Goal: Task Accomplishment & Management: Use online tool/utility

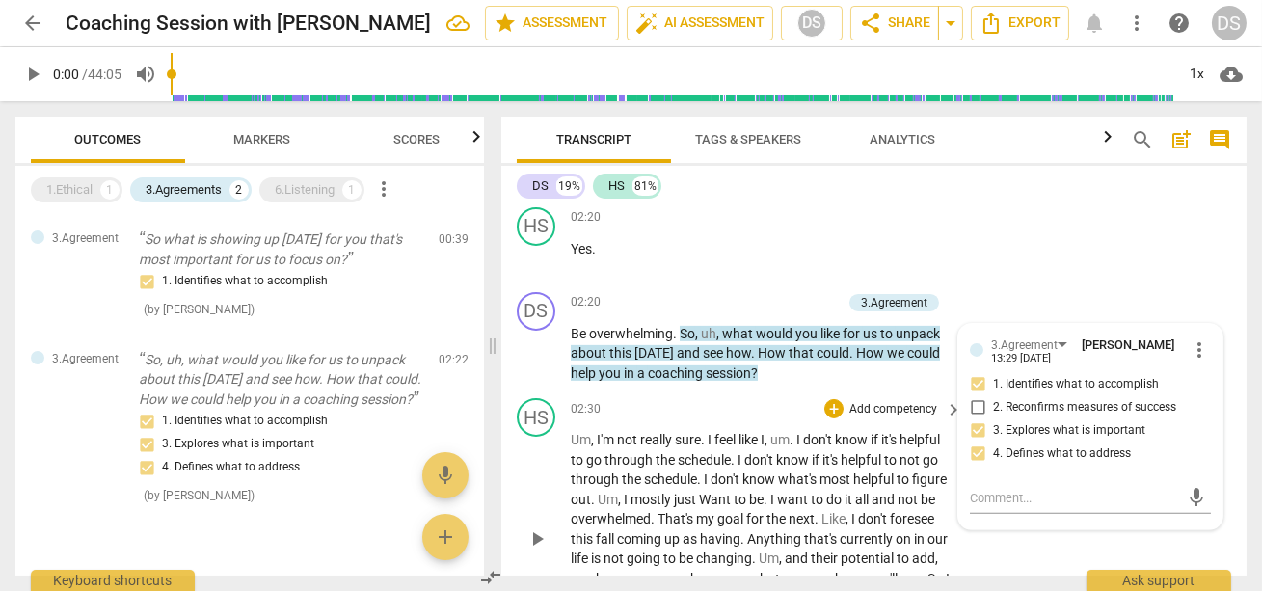
scroll to position [1489, 0]
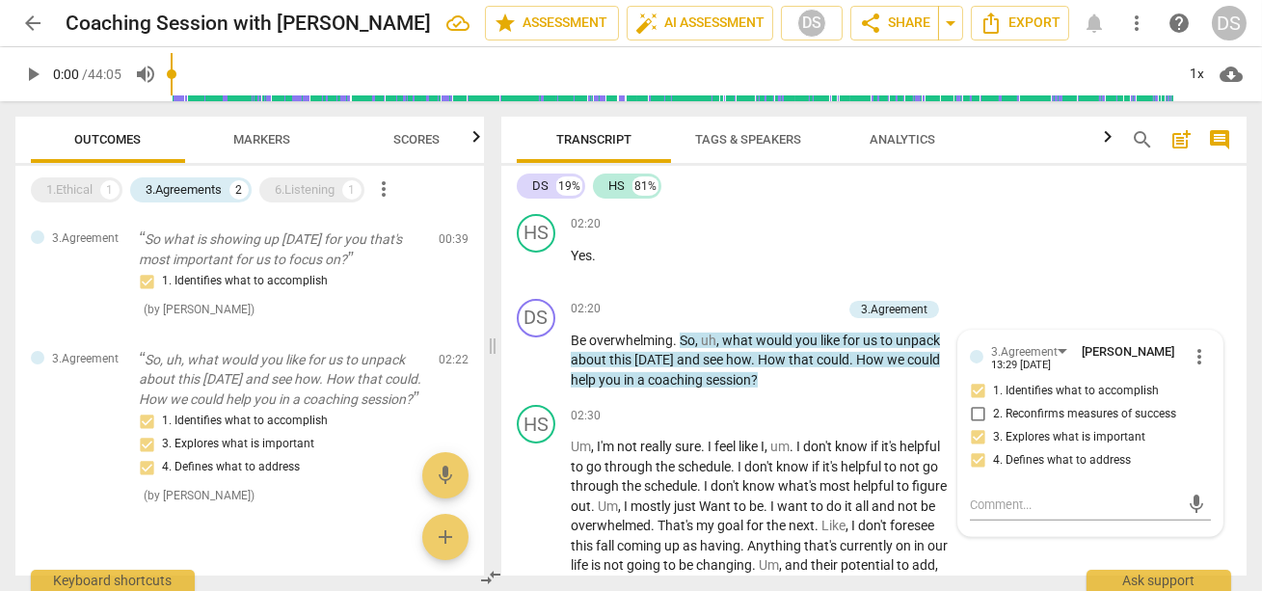
click at [259, 140] on span "Markers" at bounding box center [262, 139] width 57 height 14
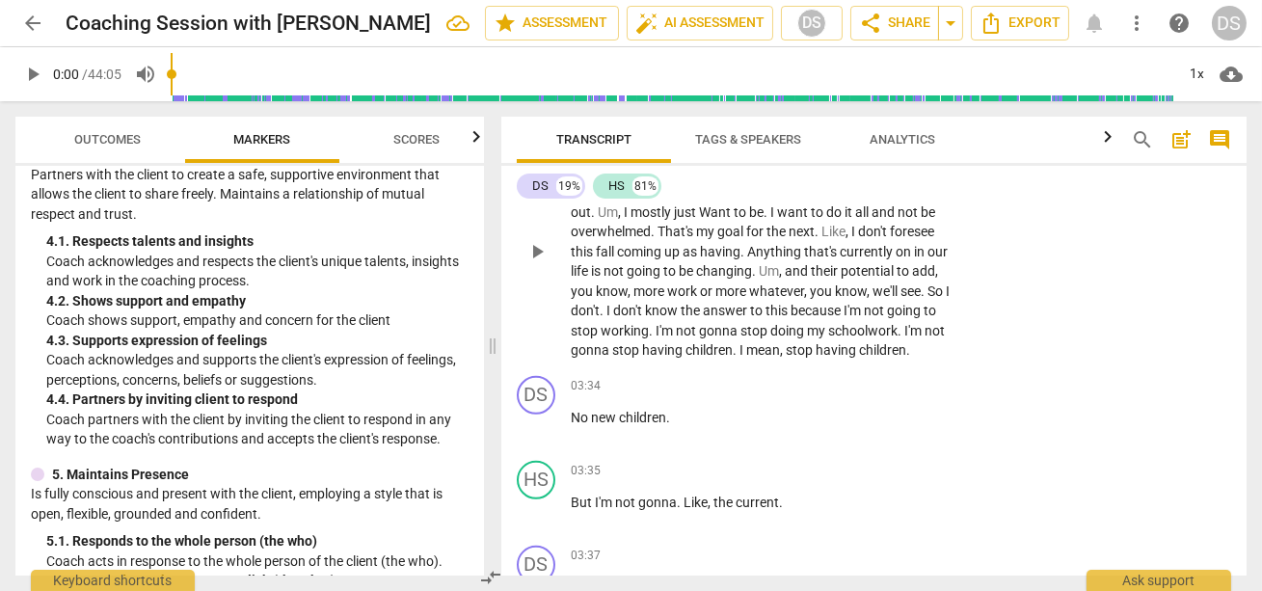
scroll to position [1763, 0]
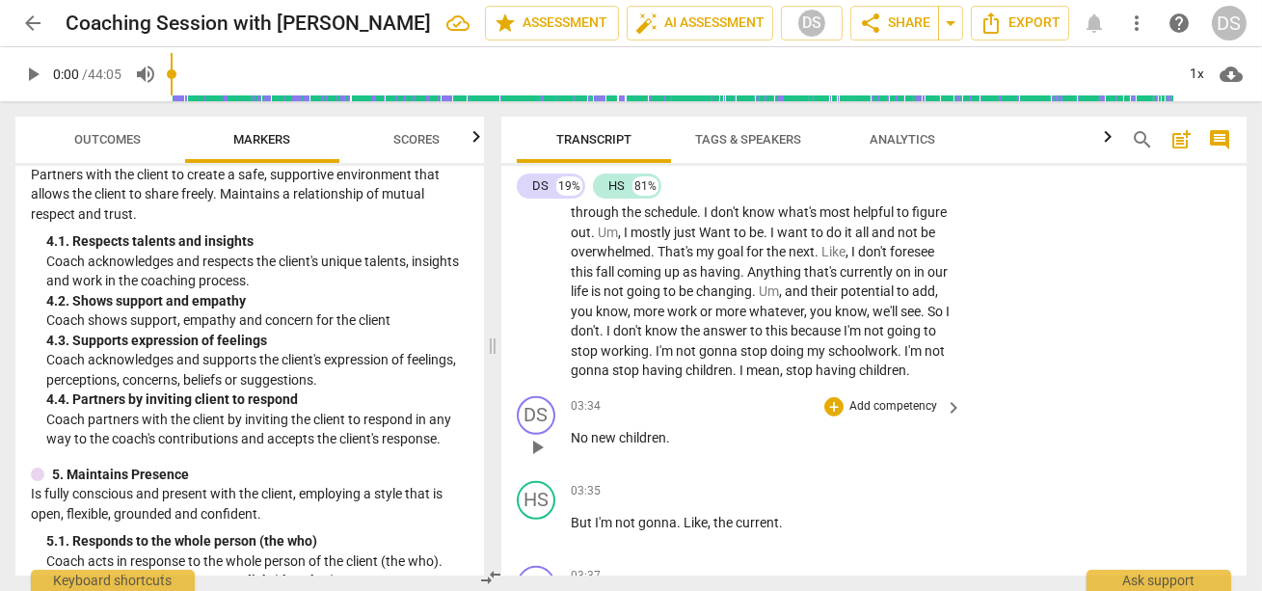
click at [849, 407] on p "Add competency" at bounding box center [894, 406] width 92 height 17
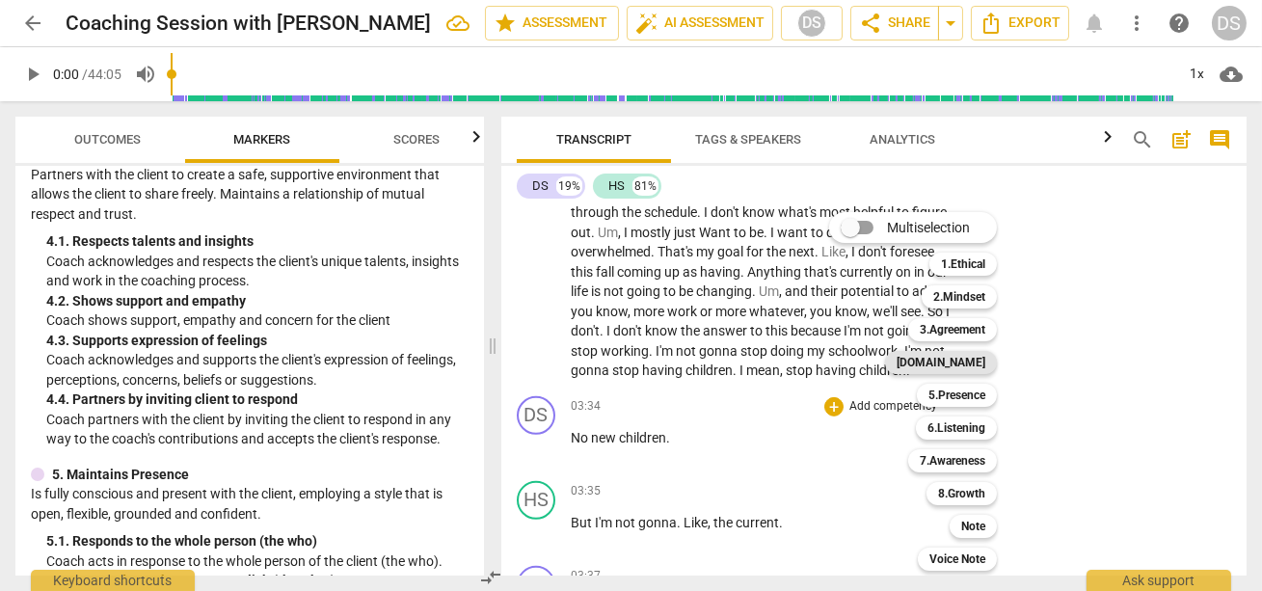
click at [970, 359] on b "[DOMAIN_NAME]" at bounding box center [941, 362] width 89 height 23
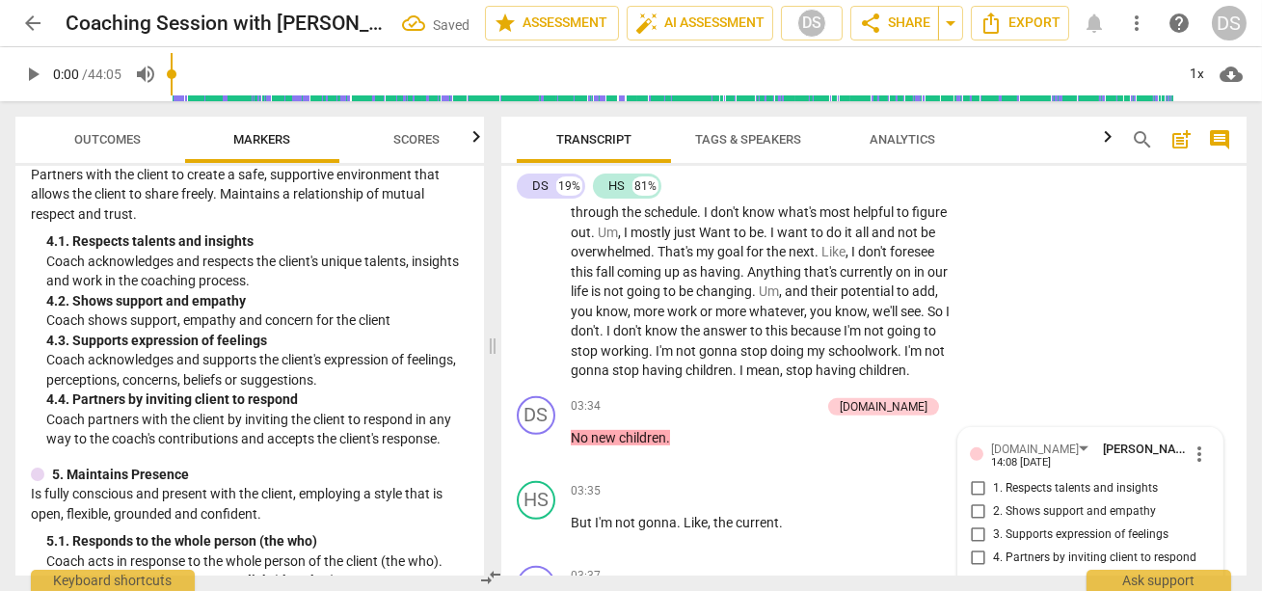
scroll to position [1969, 0]
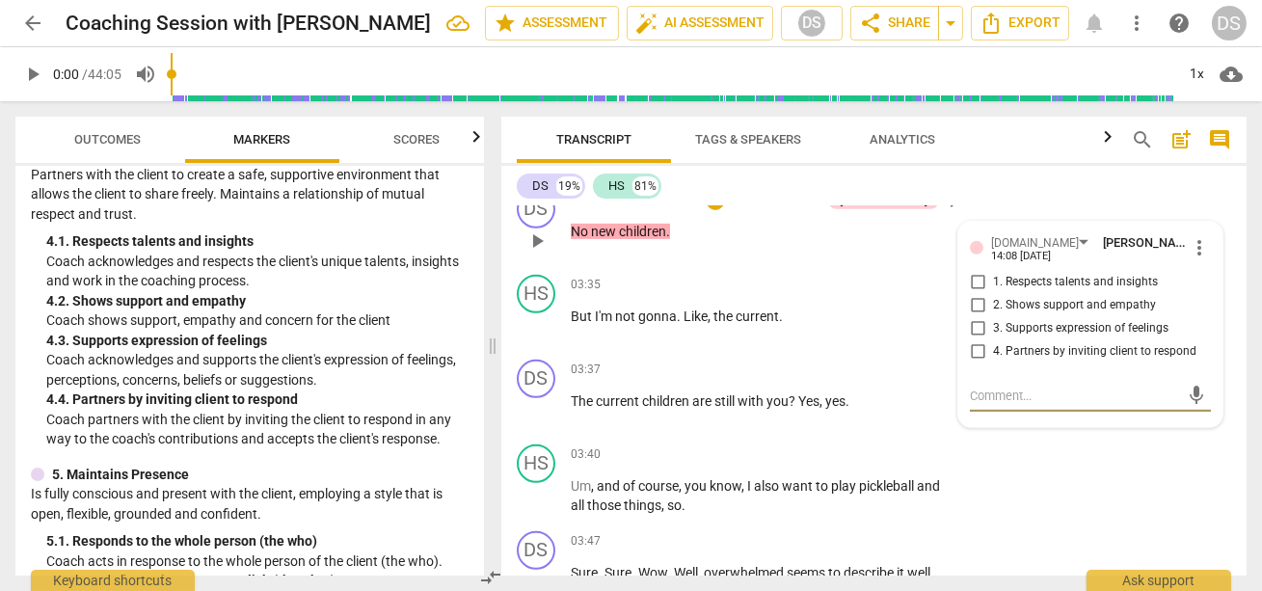
click at [971, 325] on input "3. Supports expression of feelings" at bounding box center [977, 328] width 31 height 23
checkbox input "true"
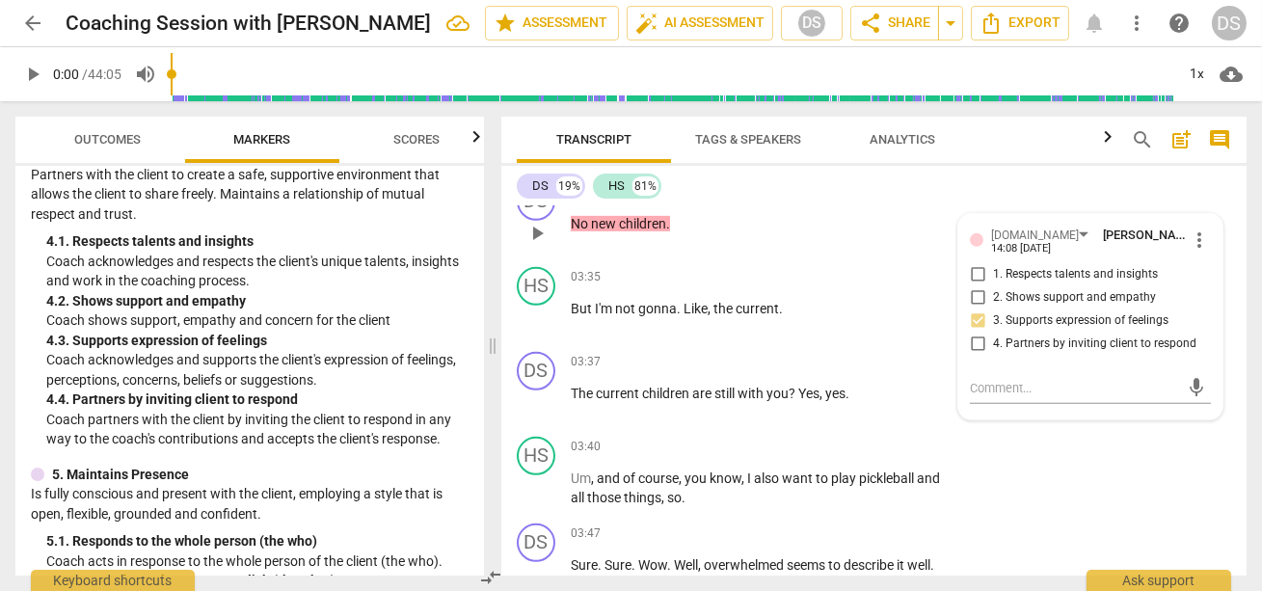
scroll to position [1973, 0]
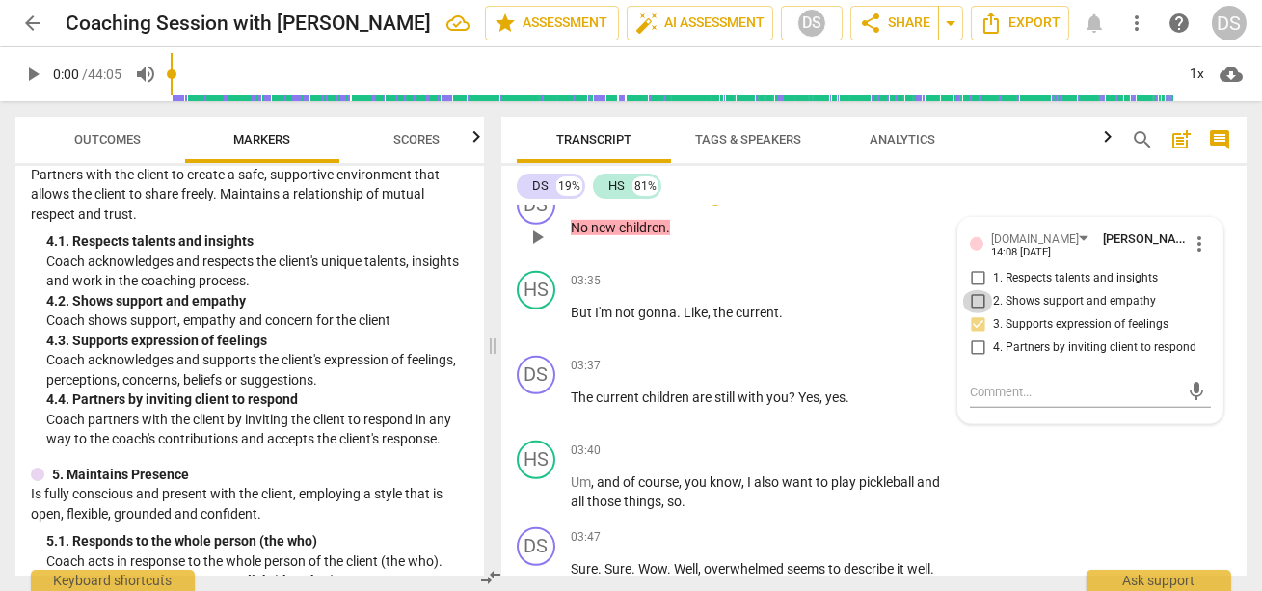
click at [976, 300] on input "2. Shows support and empathy" at bounding box center [977, 301] width 31 height 23
checkbox input "true"
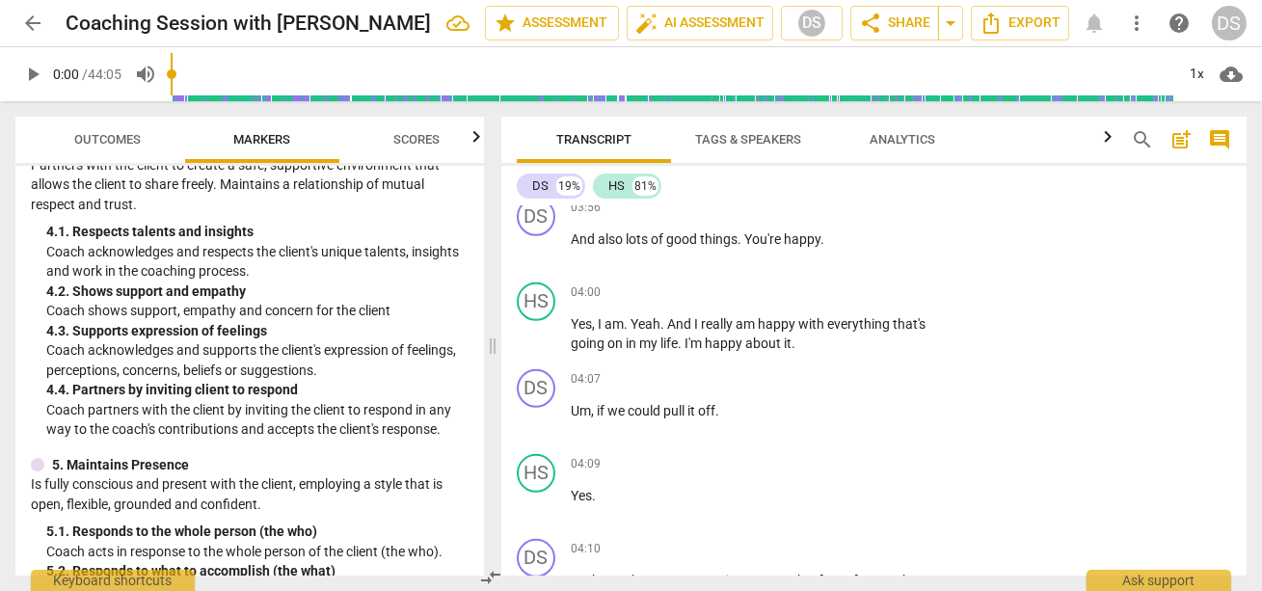
scroll to position [2412, 0]
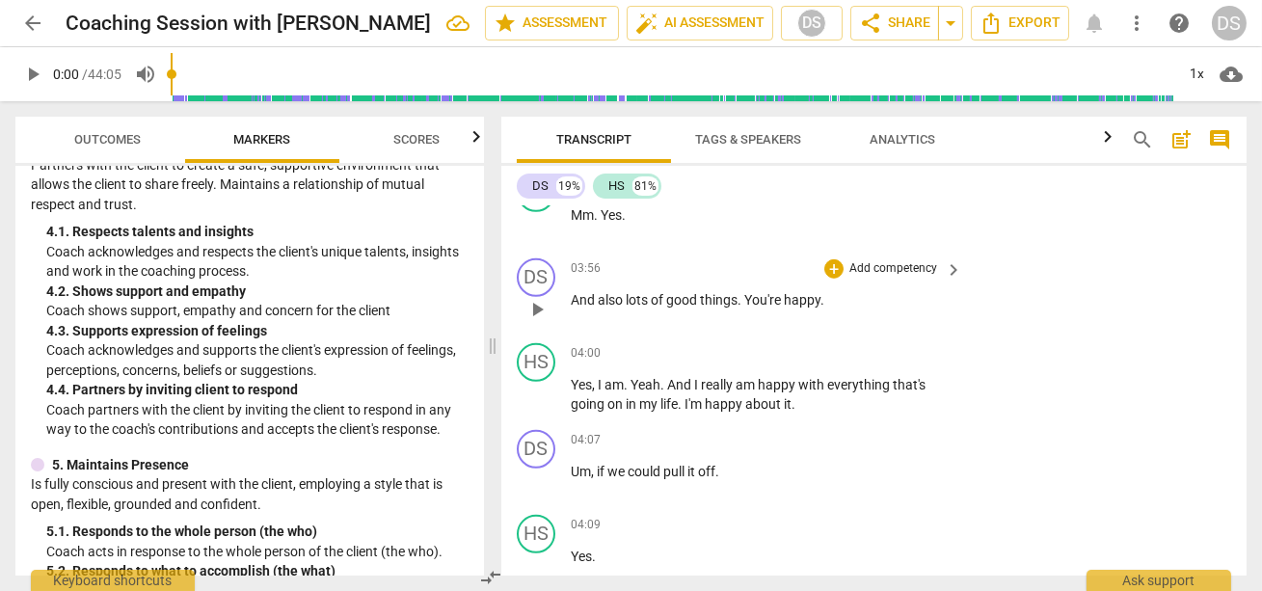
click at [715, 295] on span "things" at bounding box center [719, 299] width 38 height 15
click at [886, 261] on p "Add competency" at bounding box center [894, 268] width 92 height 17
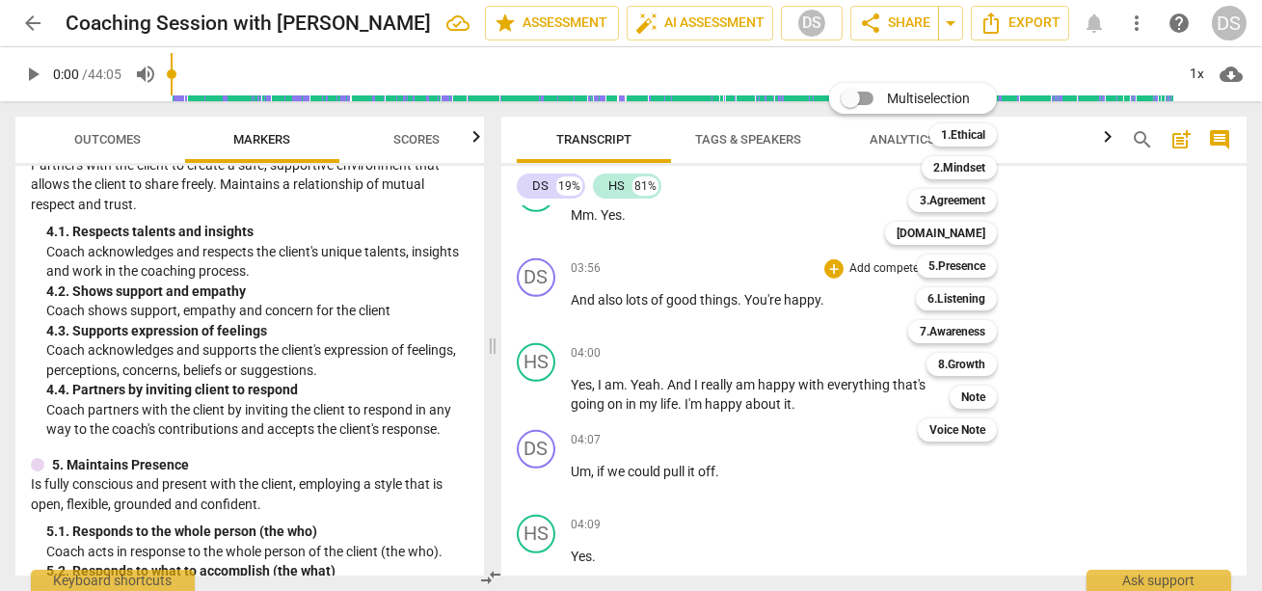
click at [262, 149] on div at bounding box center [631, 295] width 1262 height 591
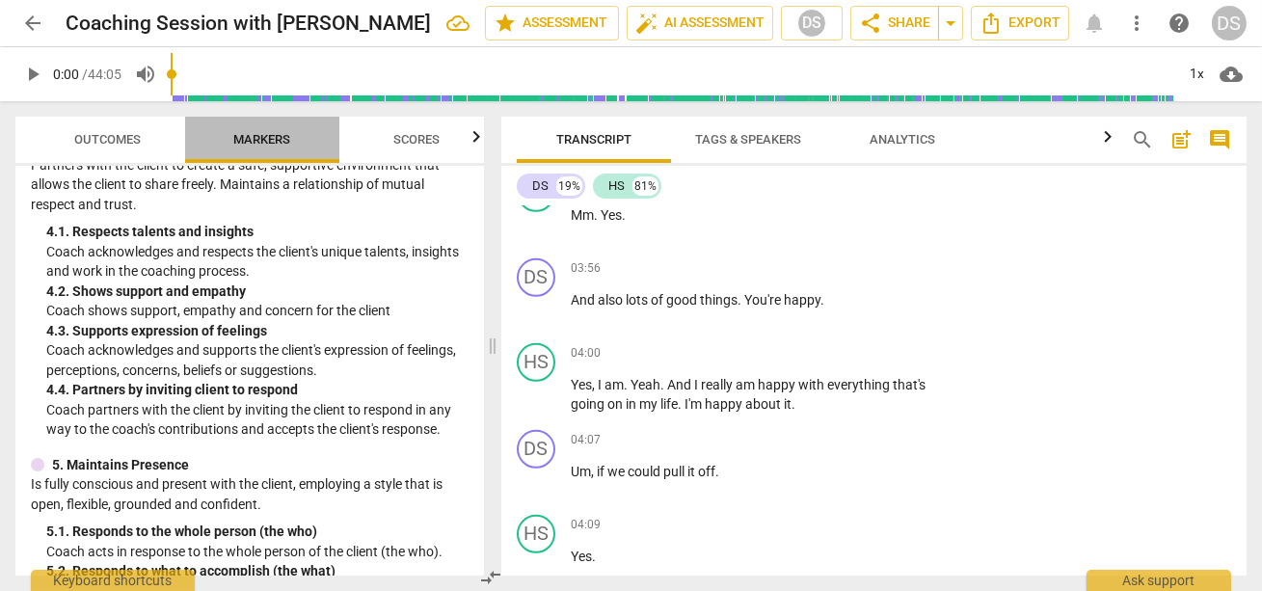
click at [260, 148] on span "Markers" at bounding box center [262, 140] width 103 height 26
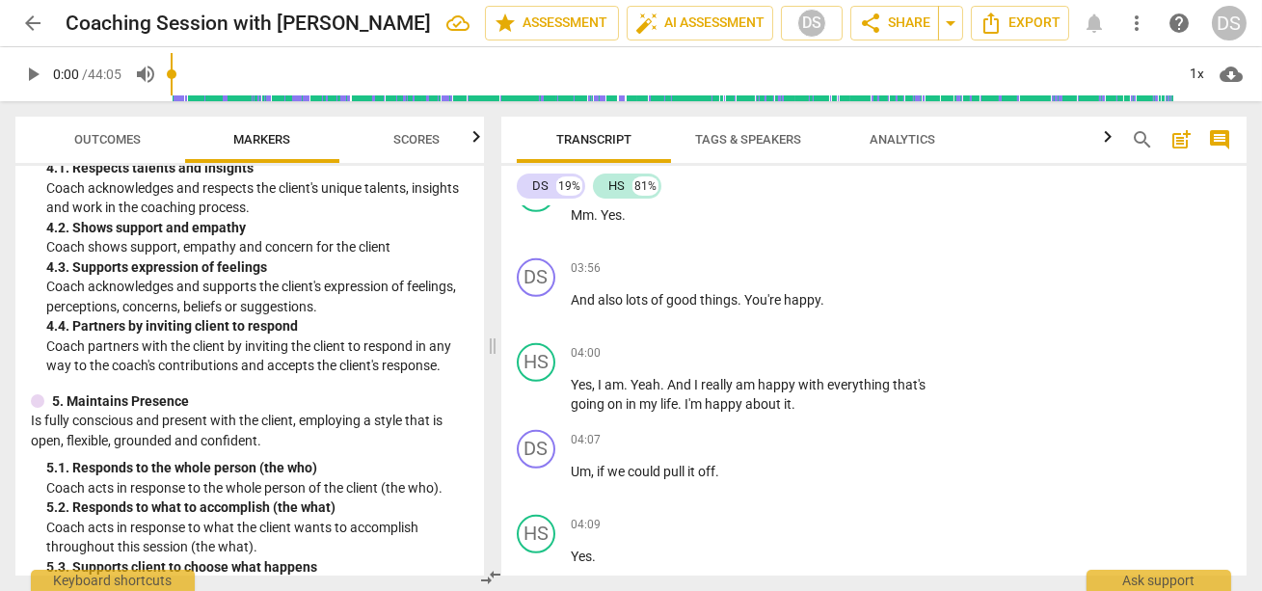
scroll to position [817, 0]
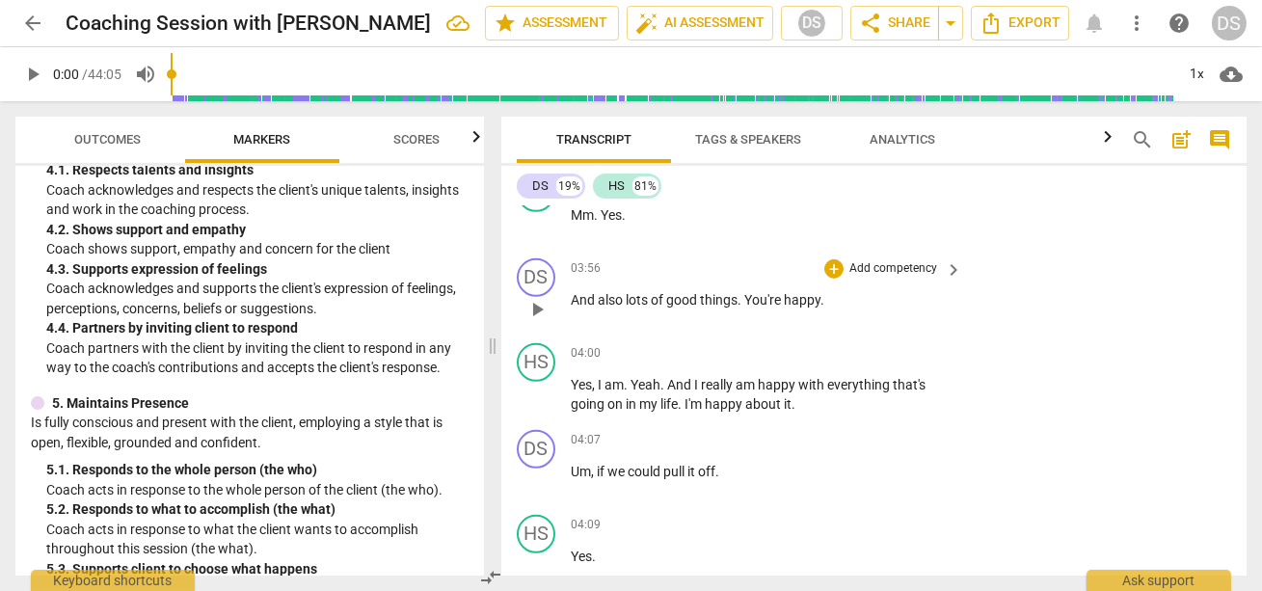
click at [753, 294] on span "You're" at bounding box center [764, 299] width 40 height 15
click at [859, 261] on p "Add competency" at bounding box center [894, 268] width 92 height 17
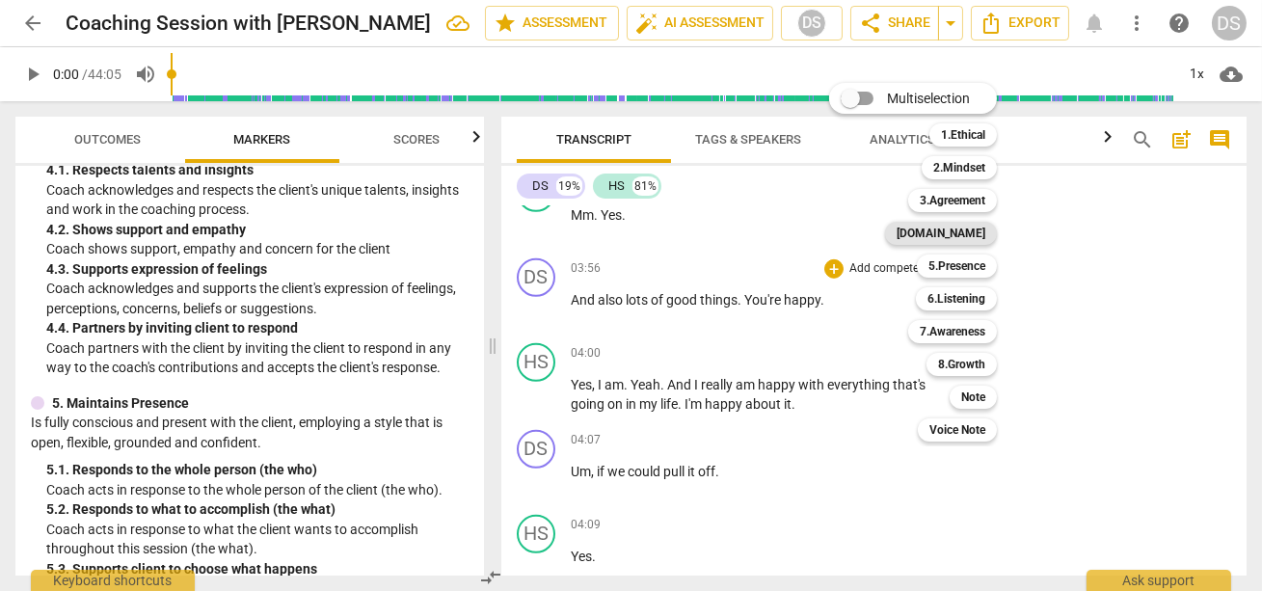
click at [965, 228] on b "[DOMAIN_NAME]" at bounding box center [941, 233] width 89 height 23
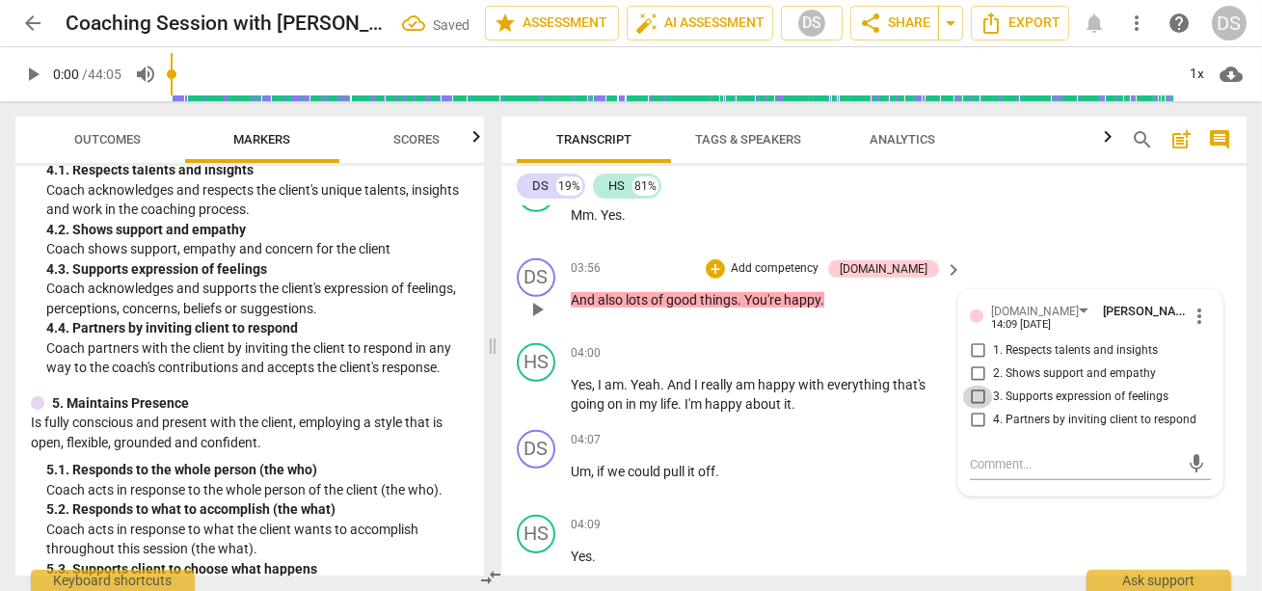
click at [971, 392] on input "3. Supports expression of feelings" at bounding box center [977, 397] width 31 height 23
checkbox input "true"
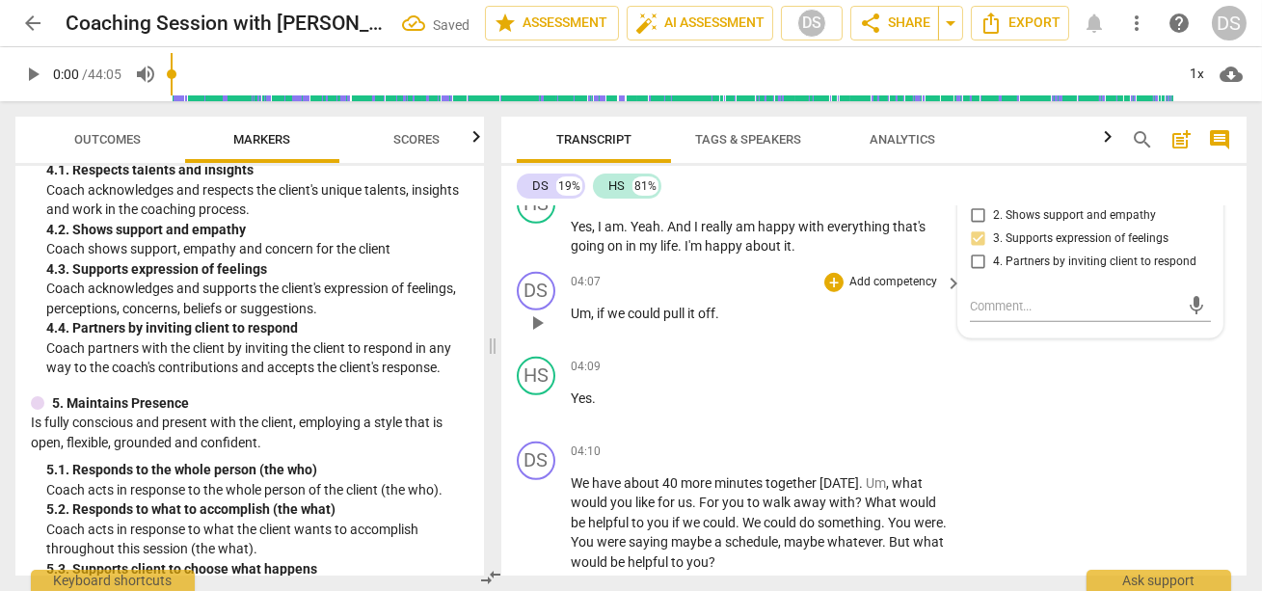
scroll to position [2568, 0]
click at [661, 312] on span "could" at bounding box center [646, 315] width 36 height 15
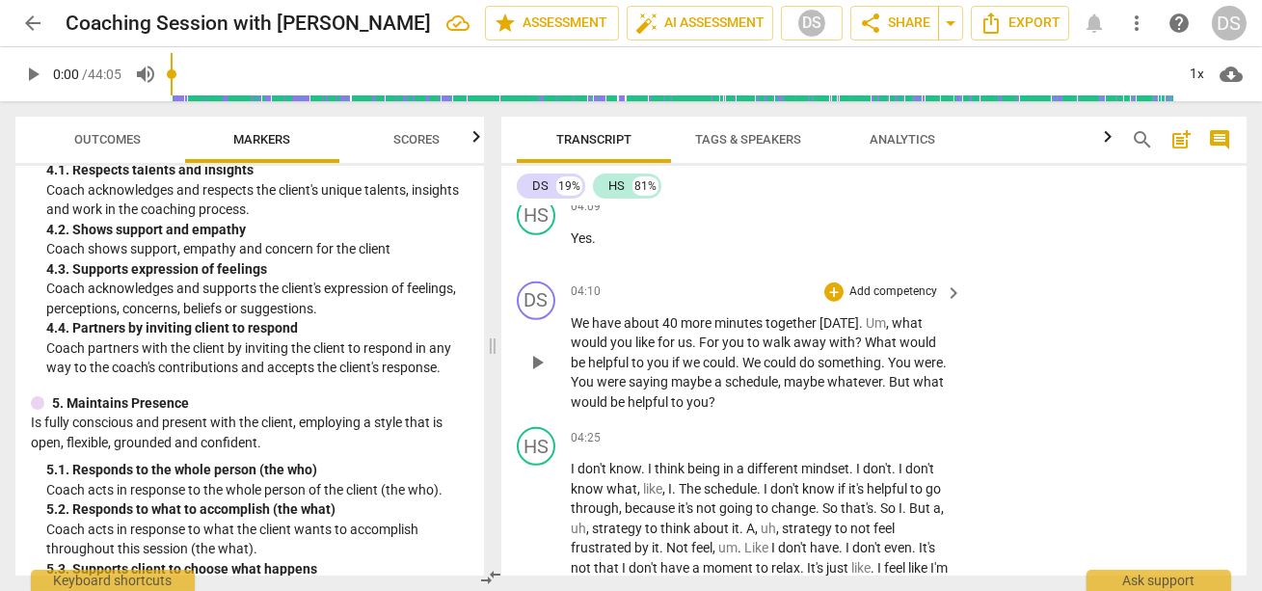
scroll to position [2733, 0]
click at [894, 284] on p "Add competency" at bounding box center [894, 289] width 92 height 17
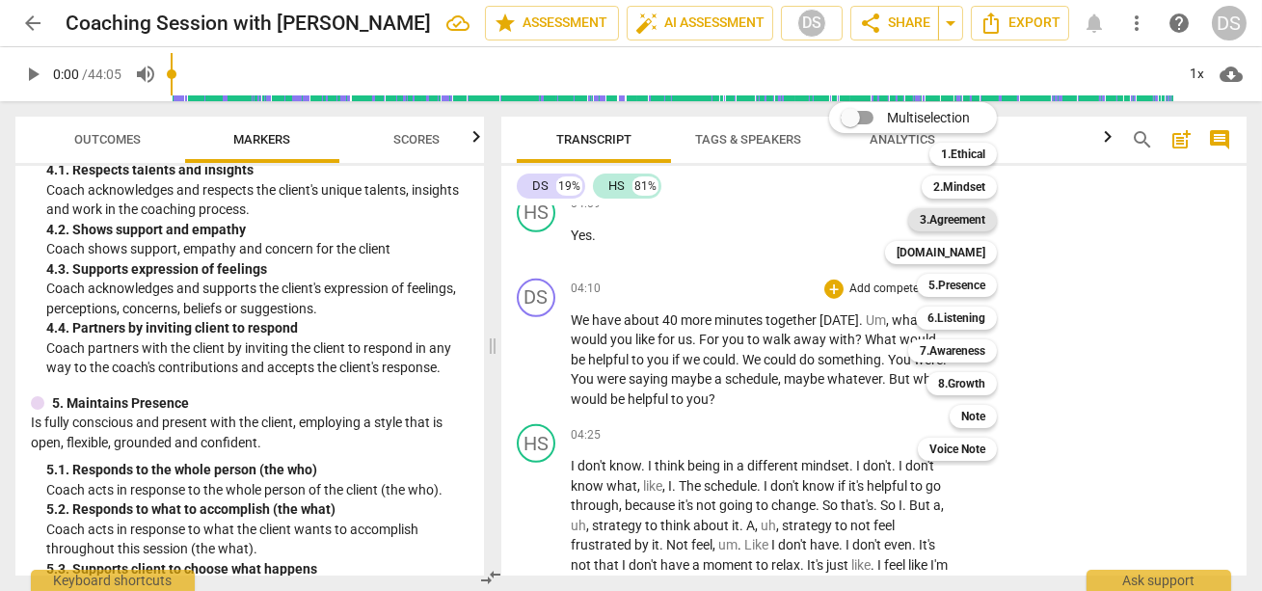
click at [949, 220] on b "3.Agreement" at bounding box center [953, 219] width 66 height 23
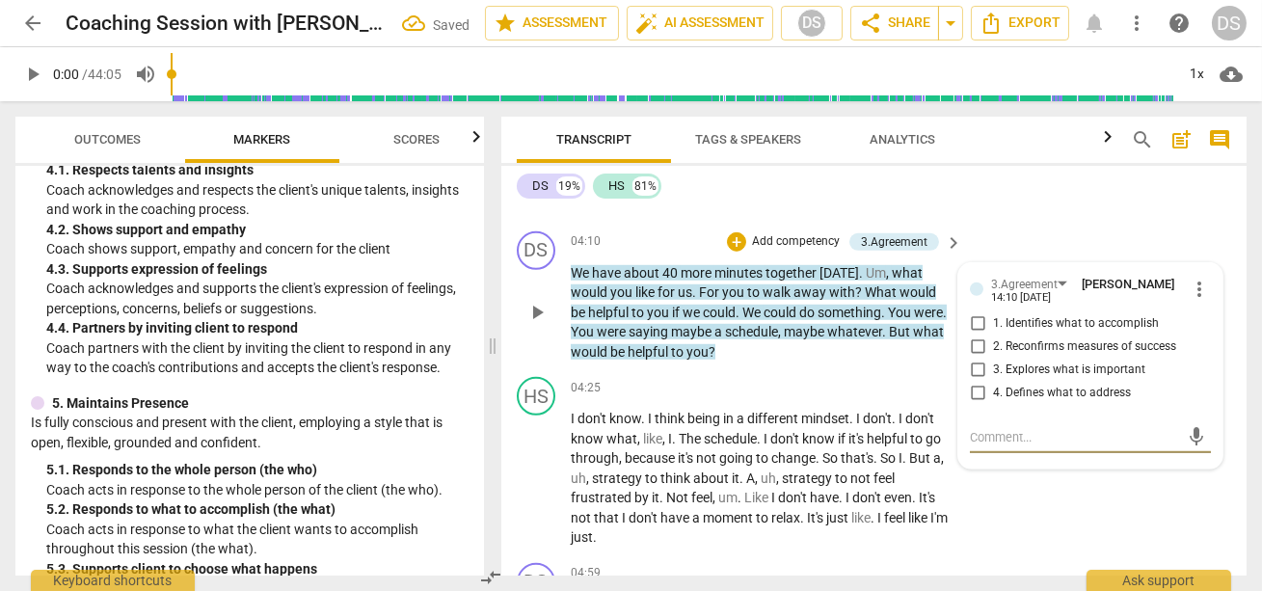
scroll to position [2781, 0]
click at [974, 359] on input "3. Explores what is important" at bounding box center [977, 369] width 31 height 23
checkbox input "true"
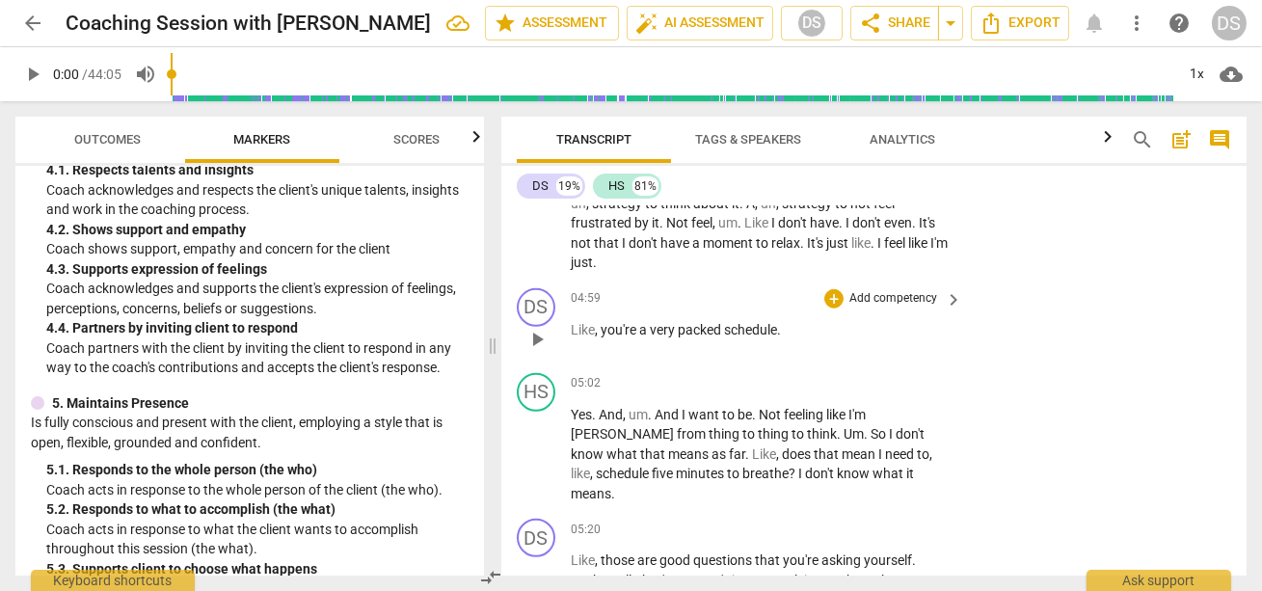
scroll to position [3048, 0]
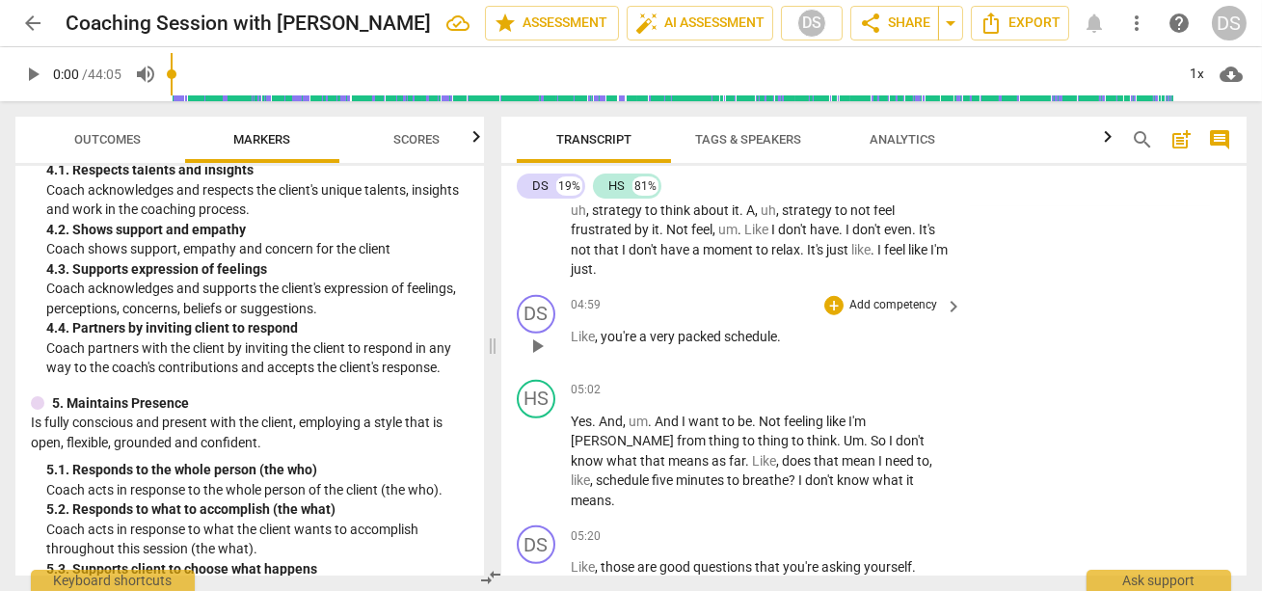
click at [905, 299] on p "Add competency" at bounding box center [894, 305] width 92 height 17
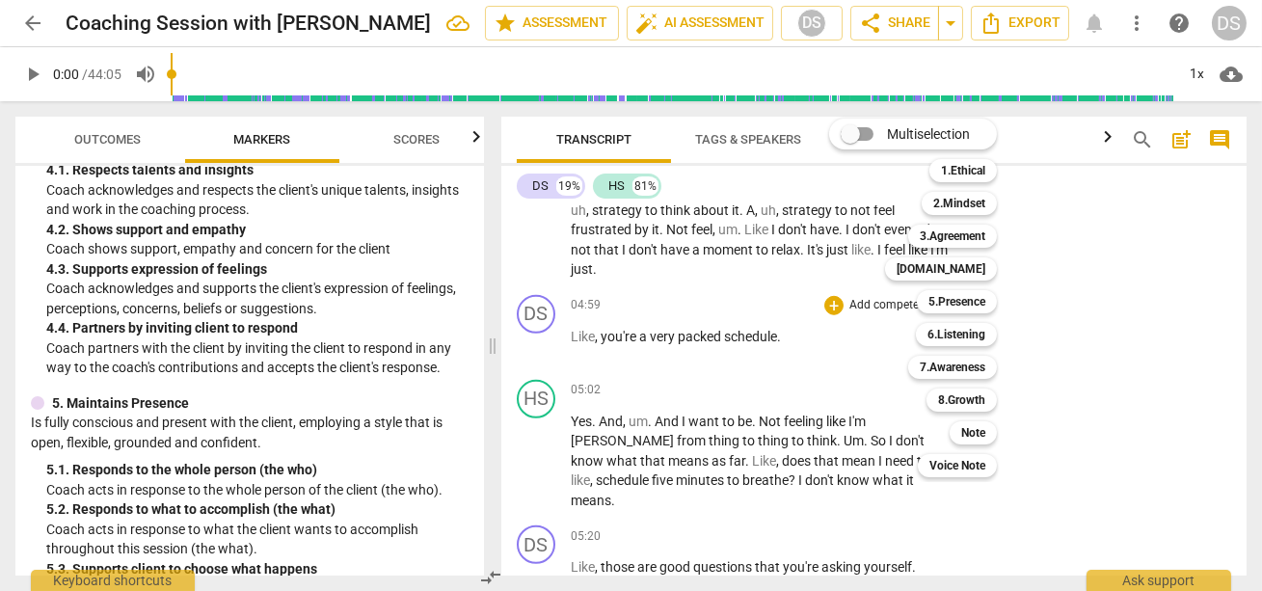
click at [252, 146] on div at bounding box center [631, 295] width 1262 height 591
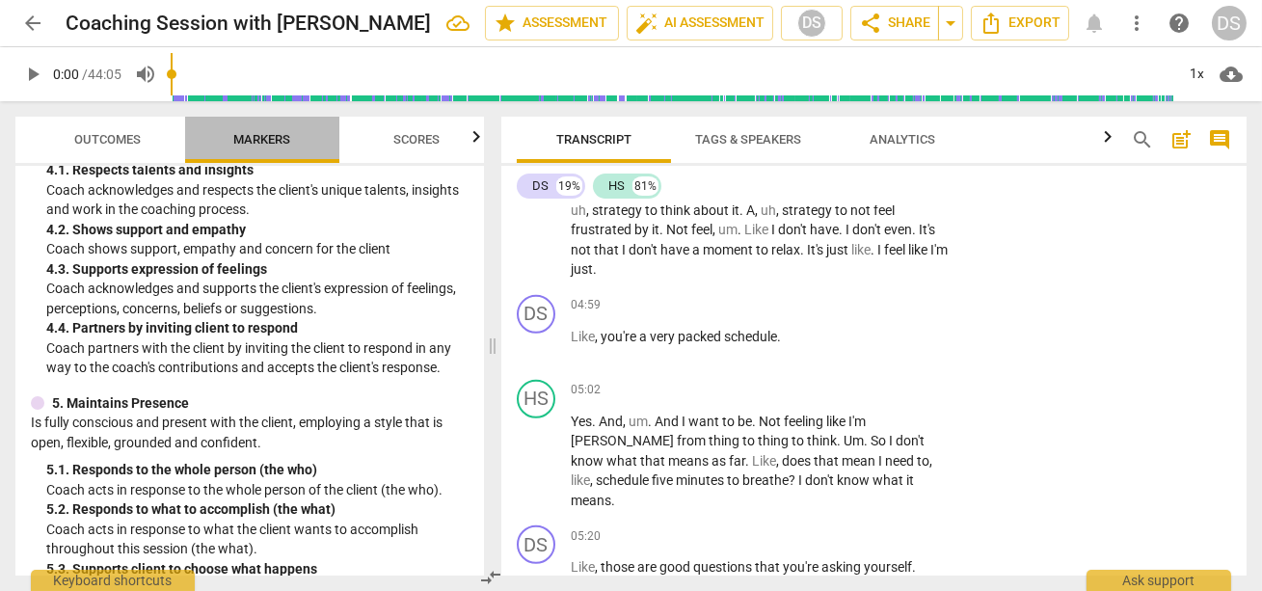
click at [252, 146] on span "Markers" at bounding box center [262, 139] width 57 height 14
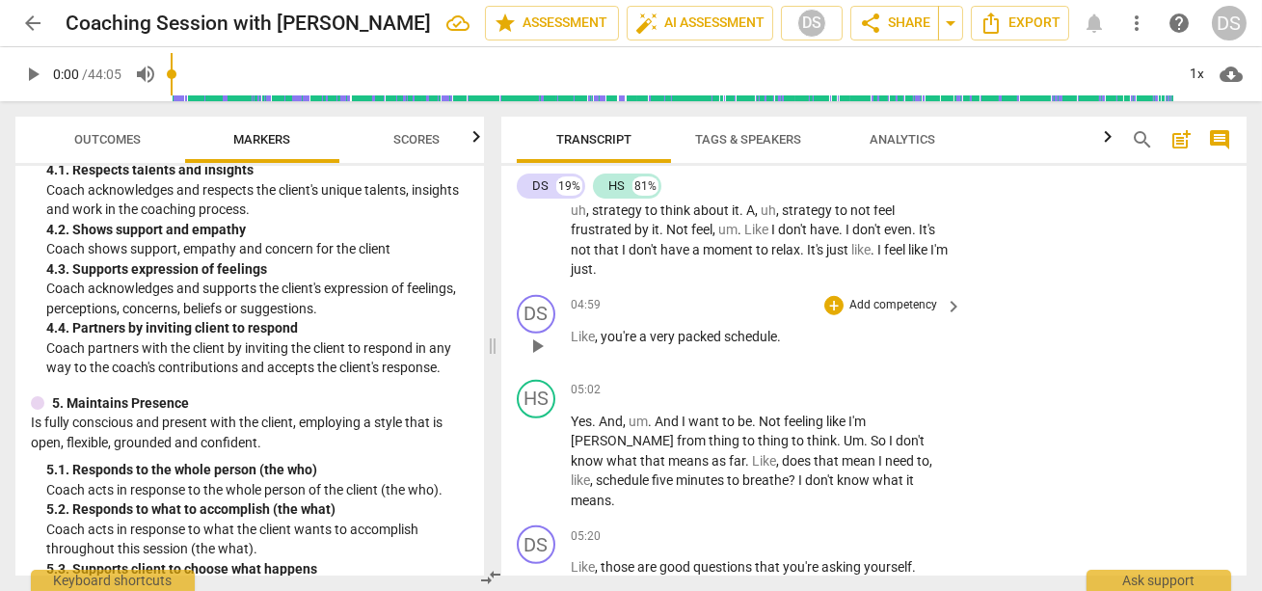
click at [695, 329] on span "packed" at bounding box center [701, 336] width 46 height 15
click at [933, 298] on p "Add competency" at bounding box center [894, 305] width 92 height 17
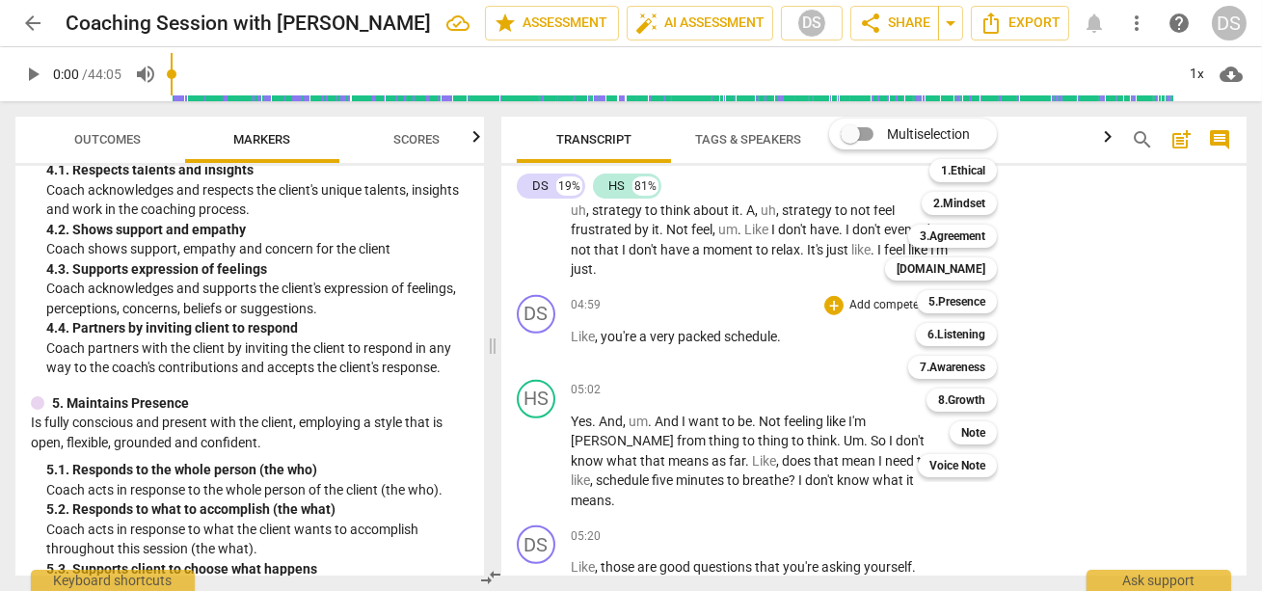
click at [697, 331] on div at bounding box center [631, 295] width 1262 height 591
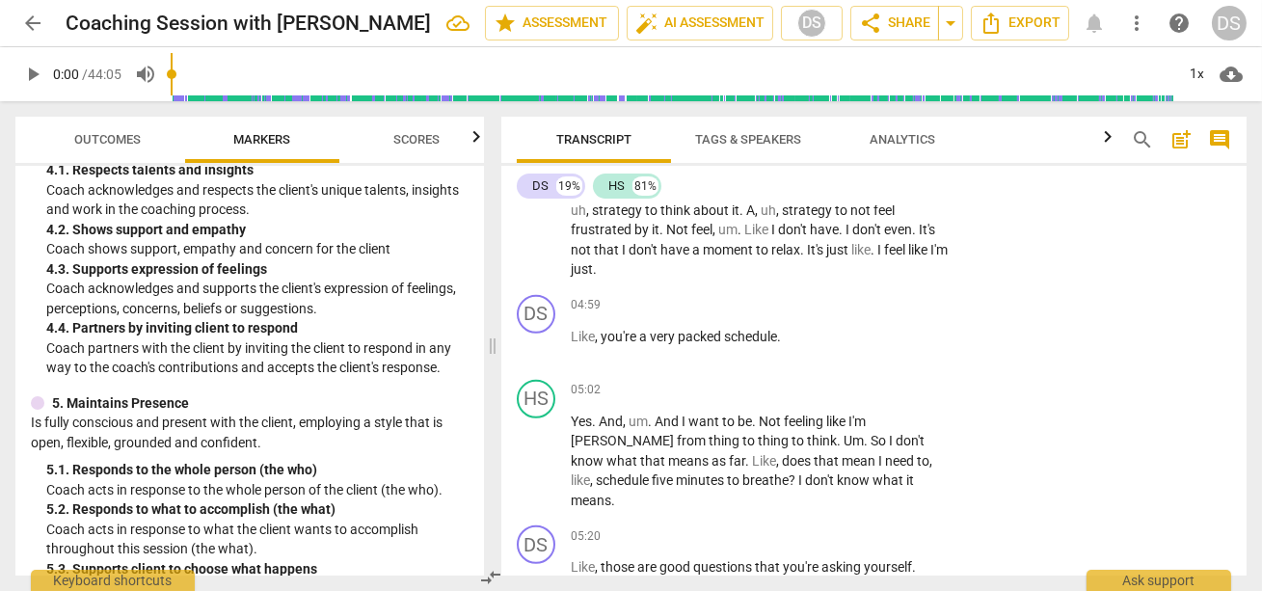
click at [697, 331] on span "packed" at bounding box center [701, 336] width 46 height 15
click at [883, 300] on p "Add competency" at bounding box center [894, 305] width 92 height 17
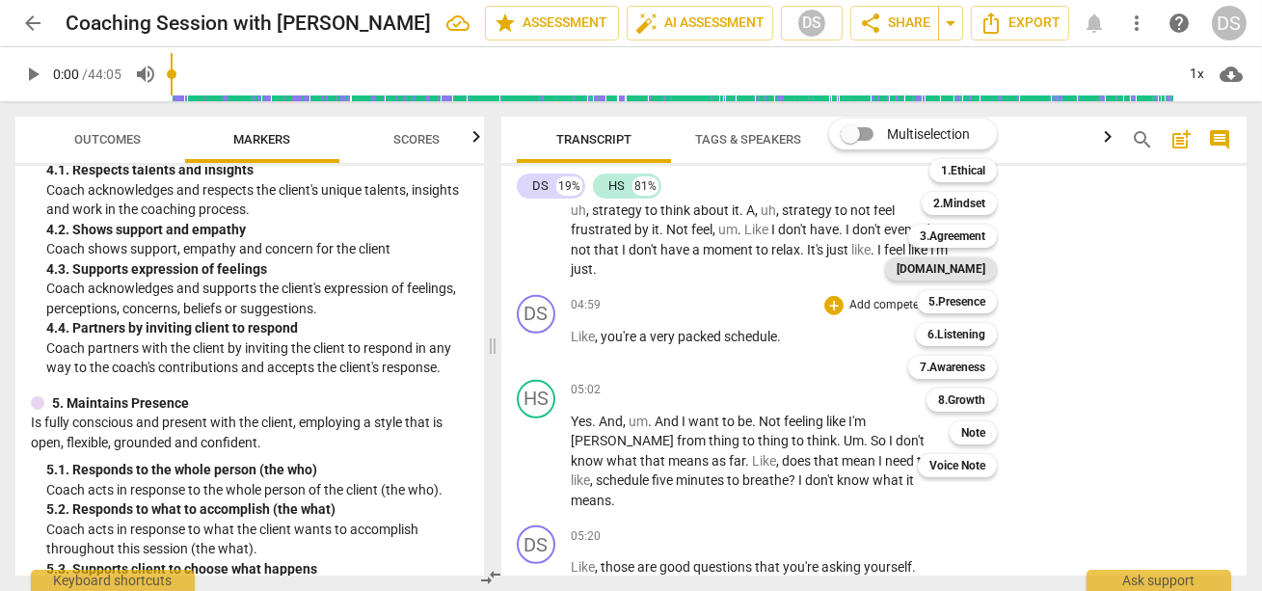
click at [960, 268] on b "[DOMAIN_NAME]" at bounding box center [941, 268] width 89 height 23
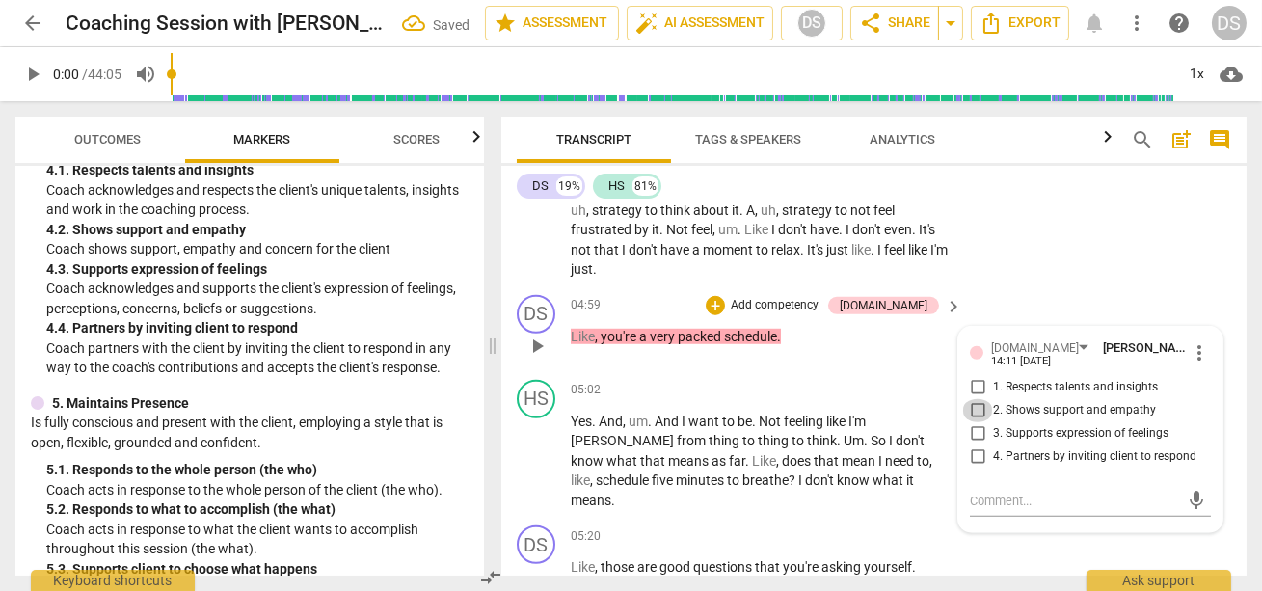
click at [978, 404] on input "2. Shows support and empathy" at bounding box center [977, 410] width 31 height 23
checkbox input "true"
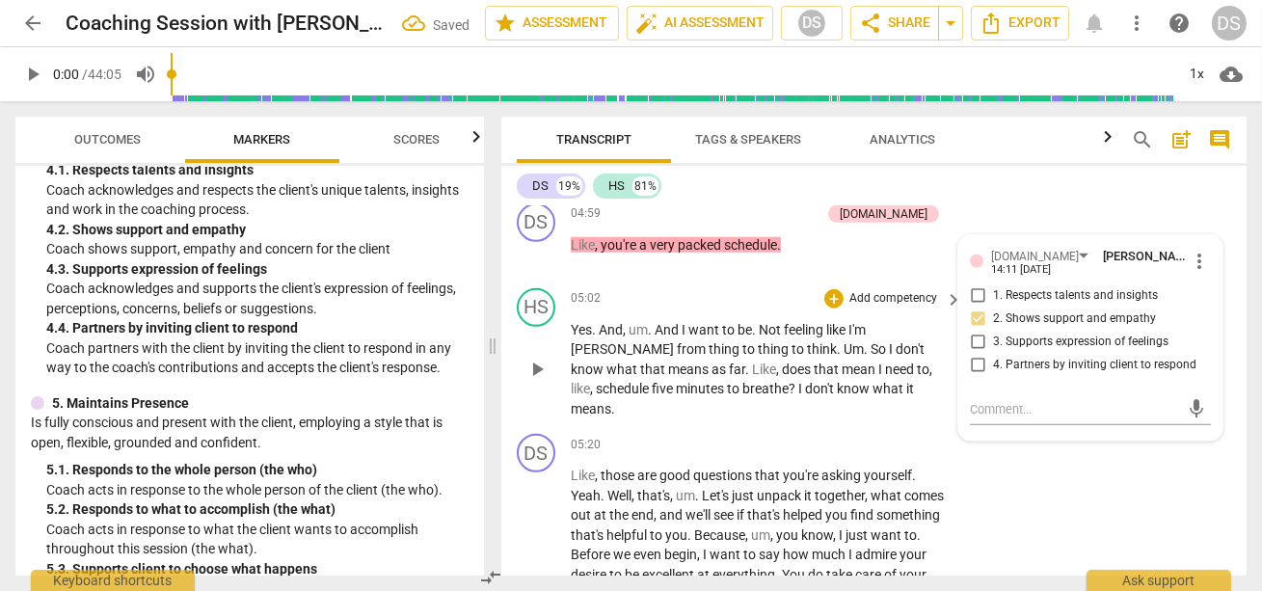
scroll to position [3143, 0]
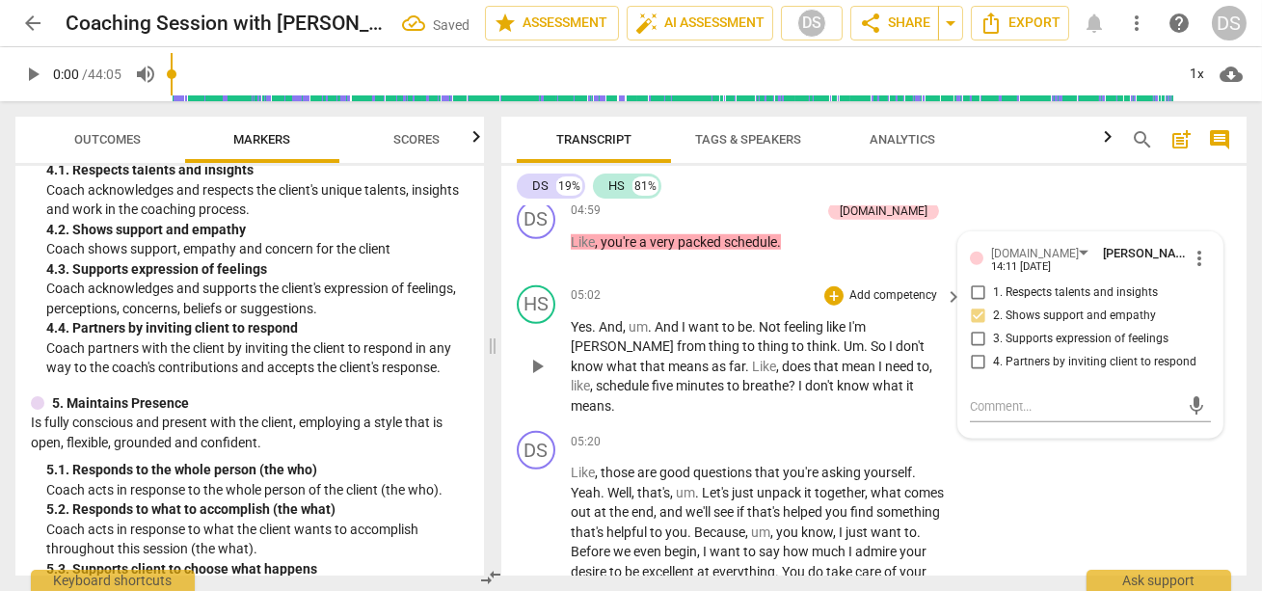
click at [766, 327] on span "Not" at bounding box center [771, 326] width 25 height 15
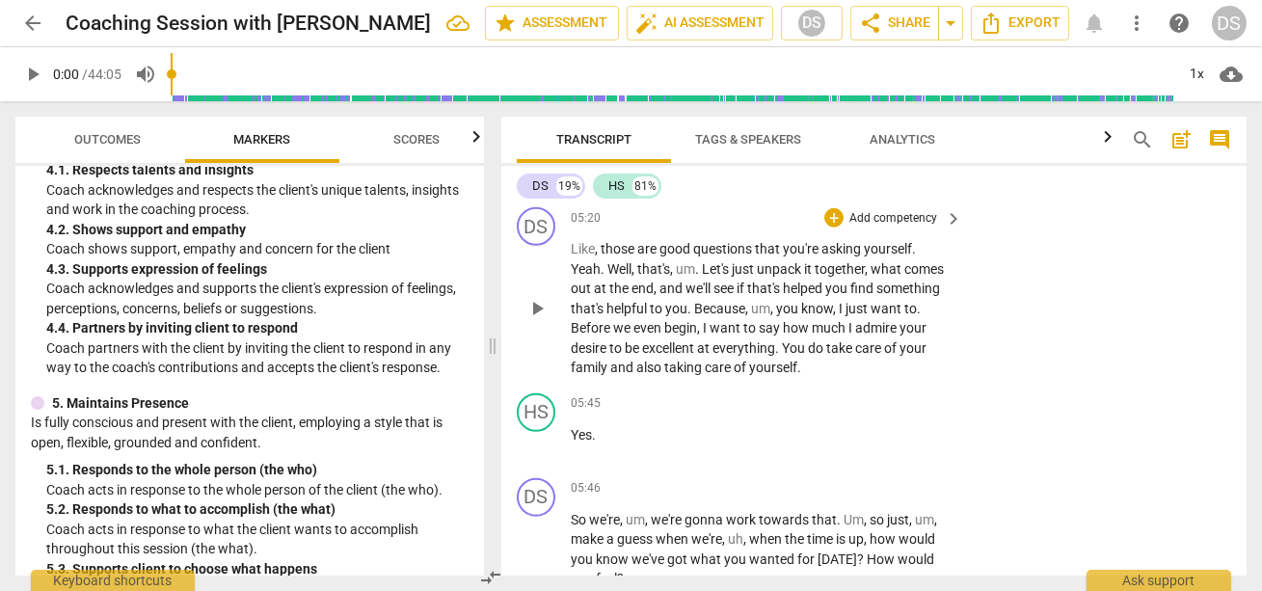
scroll to position [3370, 0]
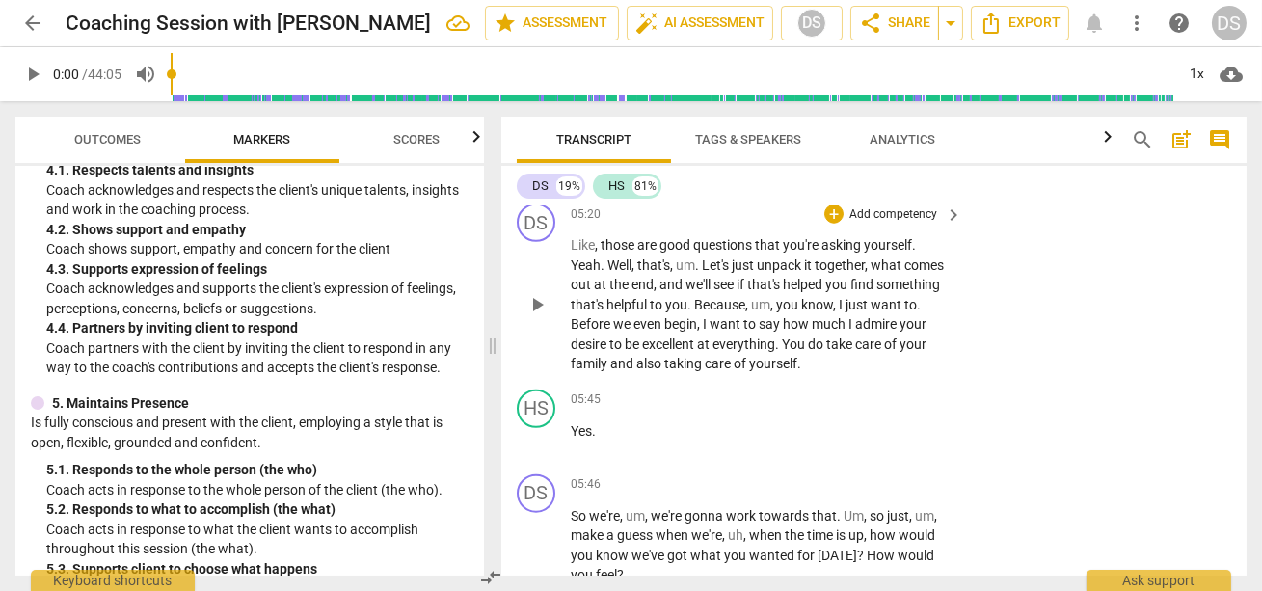
click at [605, 337] on span "desire" at bounding box center [590, 344] width 39 height 15
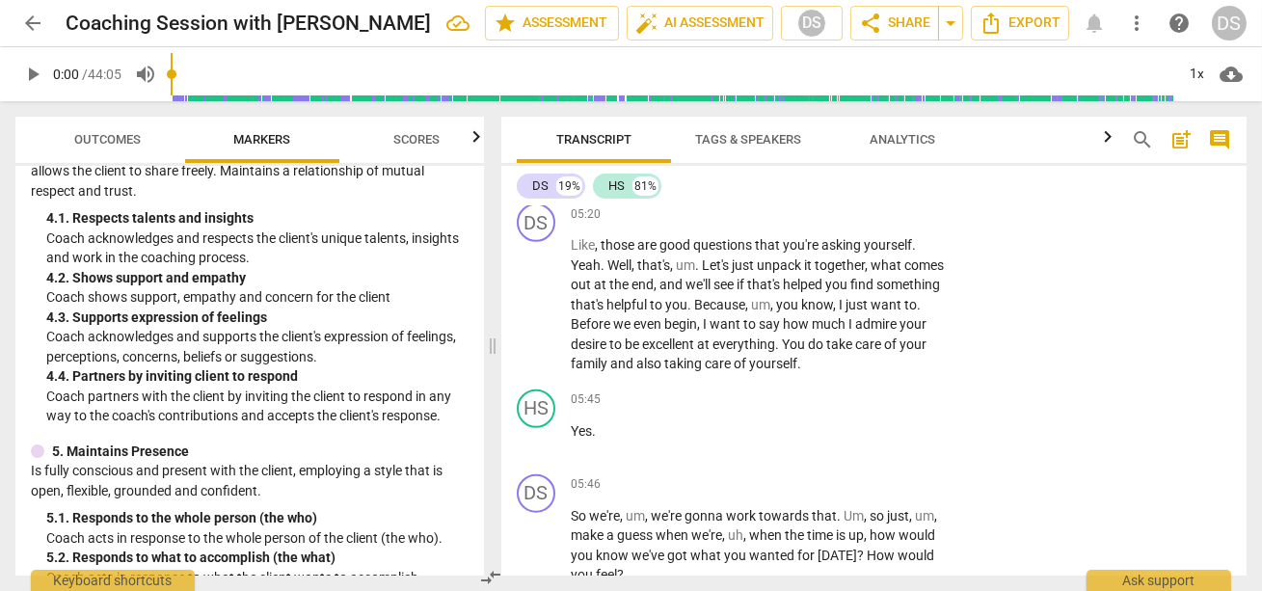
scroll to position [768, 0]
click at [696, 246] on p "Like , those are good questions that you're asking yourself . Yeah . Well , tha…" at bounding box center [762, 304] width 382 height 139
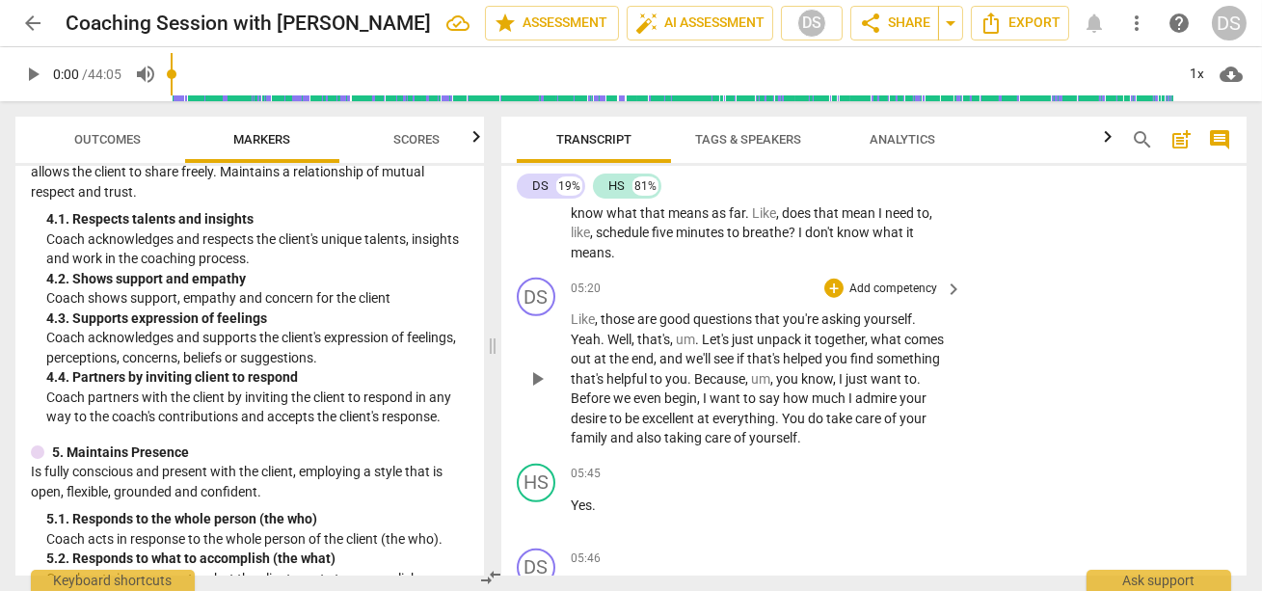
scroll to position [3288, 0]
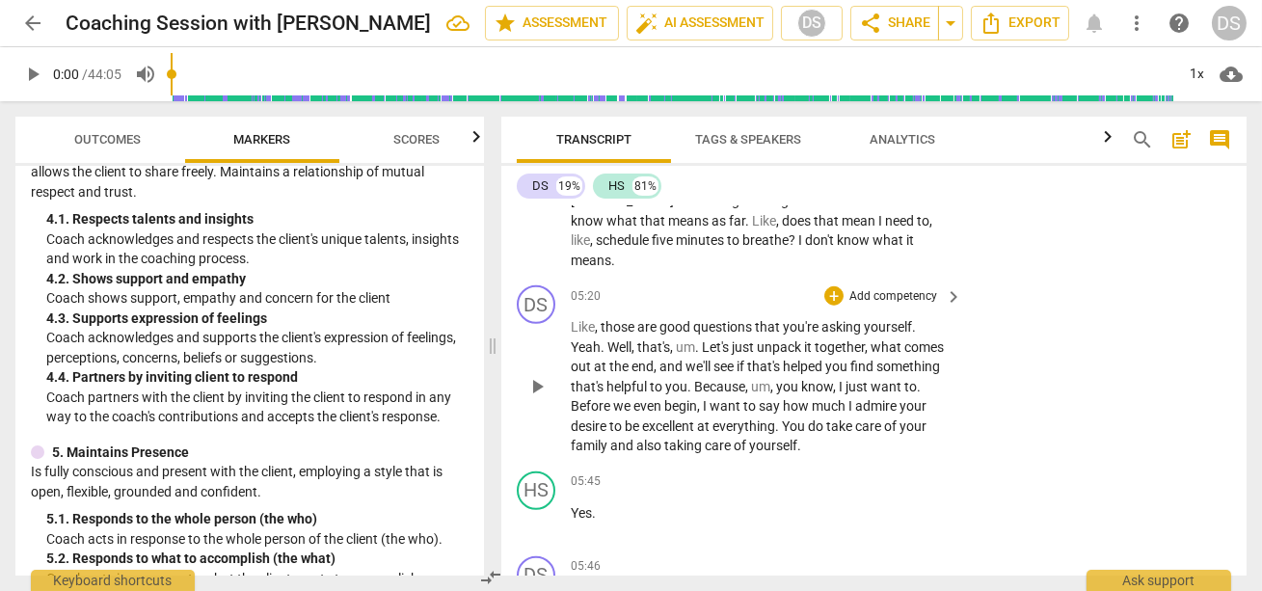
drag, startPoint x: 568, startPoint y: 380, endPoint x: 792, endPoint y: 417, distance: 226.7
click at [792, 417] on div "DS play_arrow pause 05:20 + Add competency keyboard_arrow_right Like , those ar…" at bounding box center [873, 371] width 745 height 186
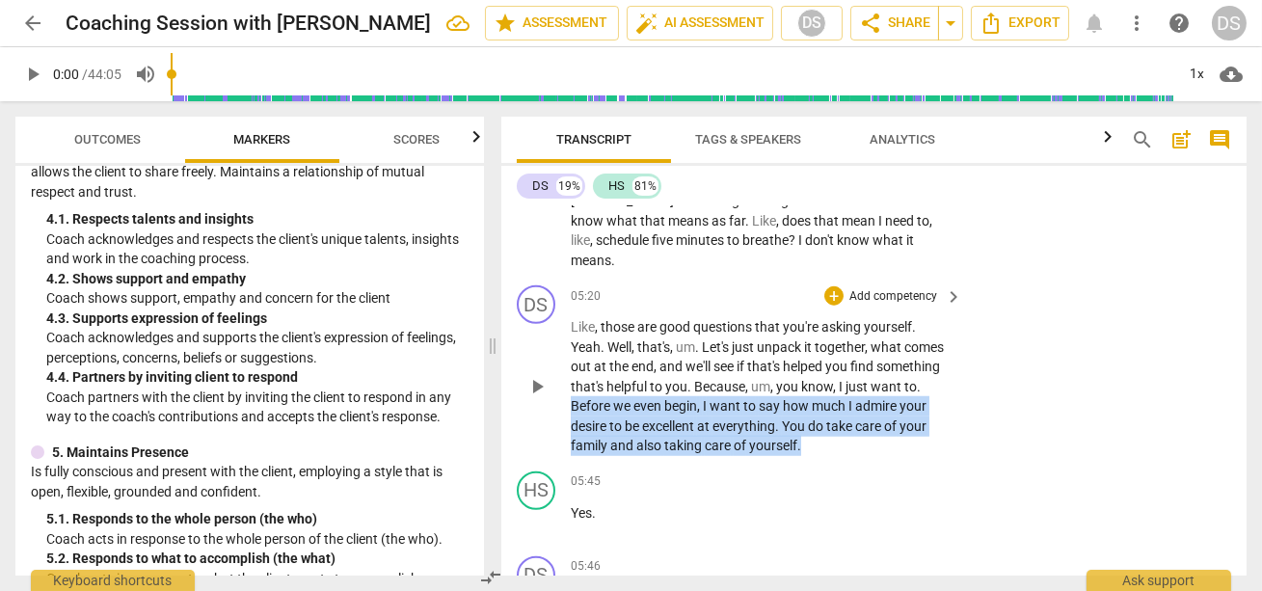
drag, startPoint x: 809, startPoint y: 417, endPoint x: 562, endPoint y: 380, distance: 249.6
click at [562, 380] on div "DS play_arrow pause 05:20 + Add competency keyboard_arrow_right Like , those ar…" at bounding box center [873, 371] width 745 height 186
click at [920, 288] on p "Add competency" at bounding box center [894, 296] width 92 height 17
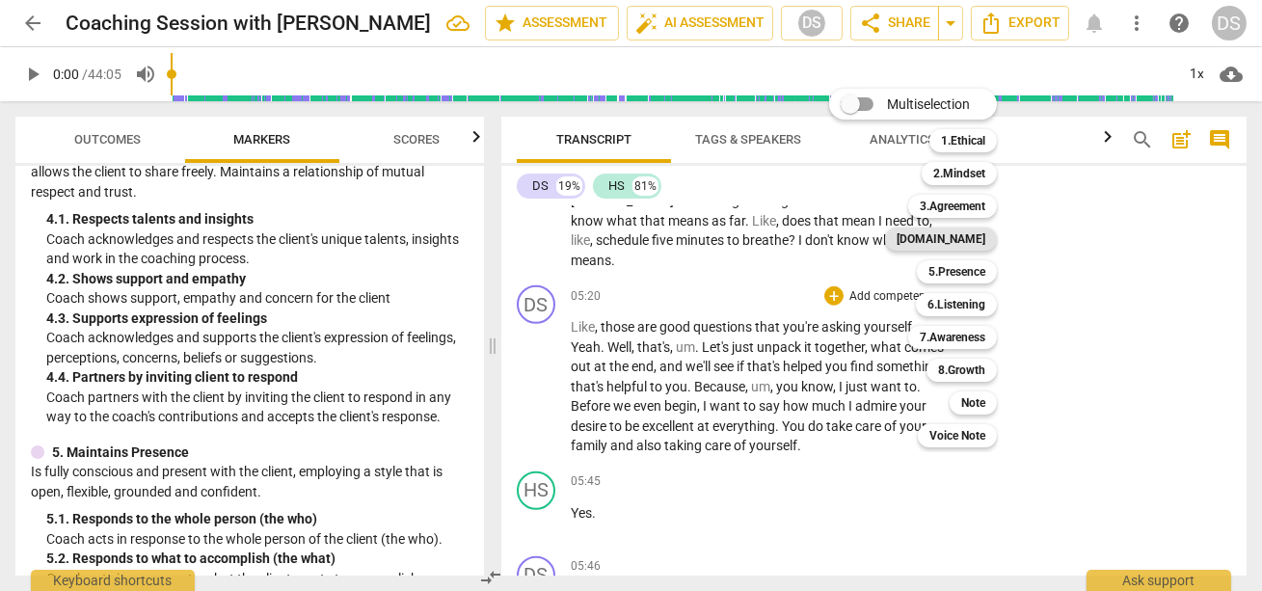
click at [959, 241] on b "[DOMAIN_NAME]" at bounding box center [941, 239] width 89 height 23
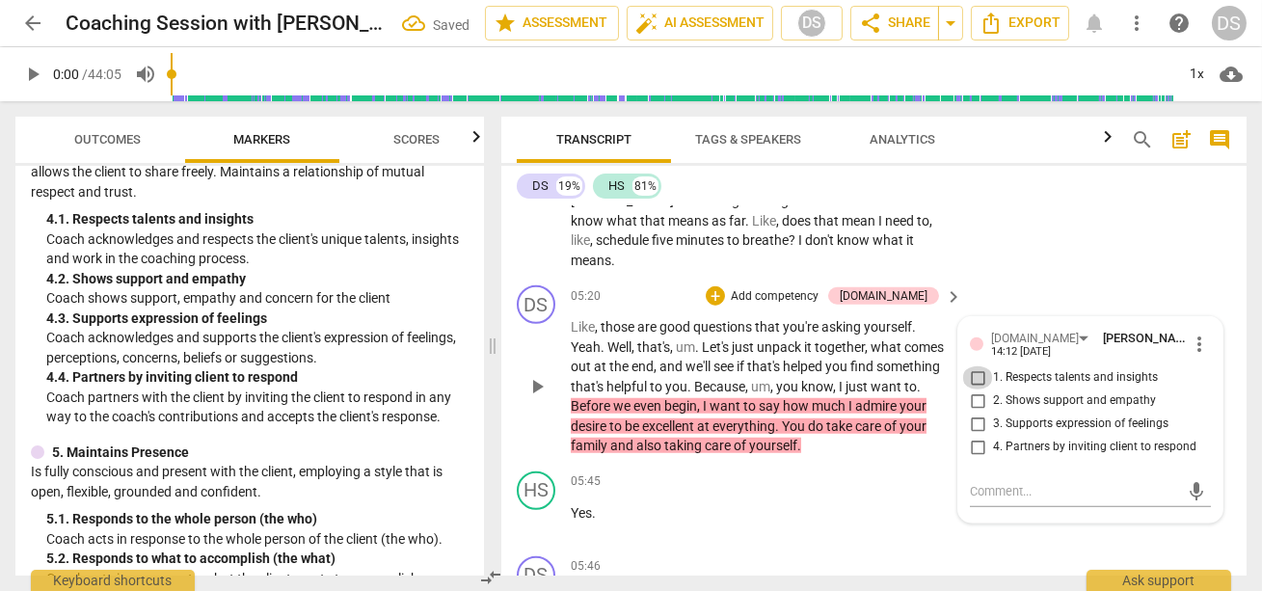
click at [975, 366] on input "1. Respects talents and insights" at bounding box center [977, 377] width 31 height 23
checkbox input "true"
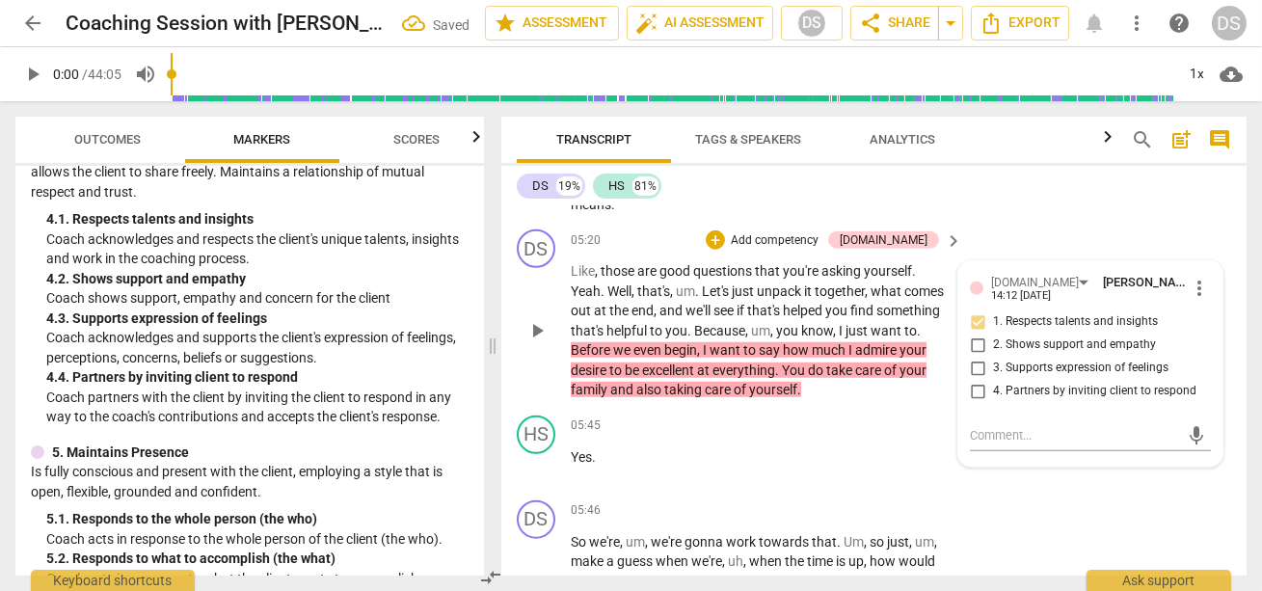
scroll to position [3346, 0]
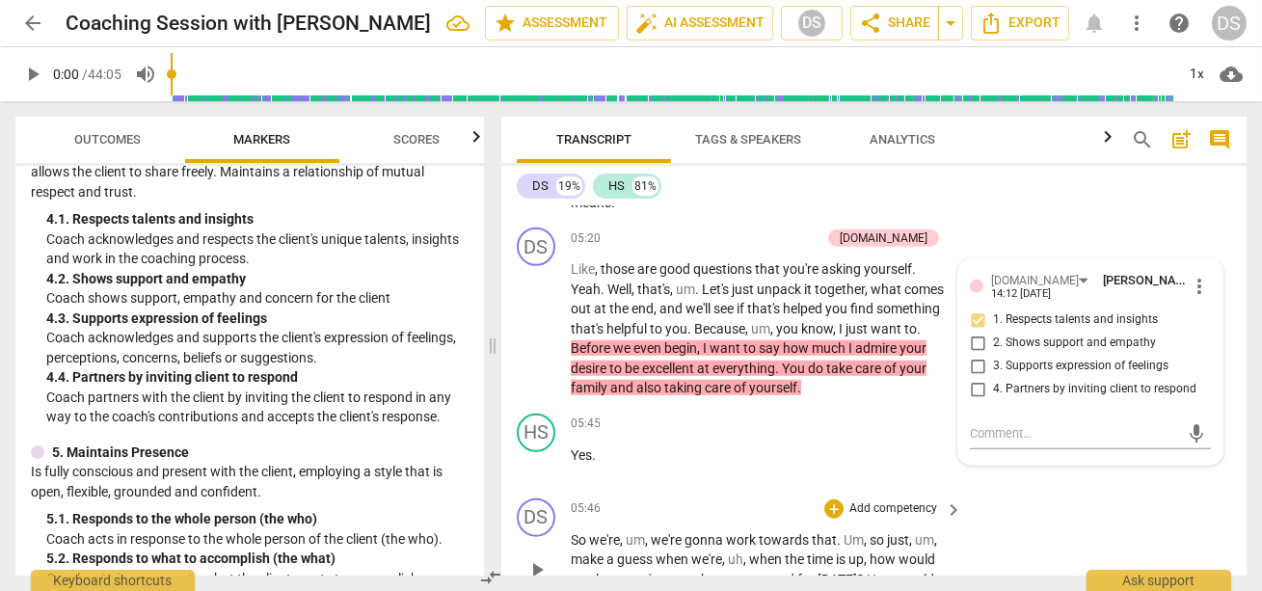
click at [736, 532] on span "work" at bounding box center [742, 539] width 33 height 15
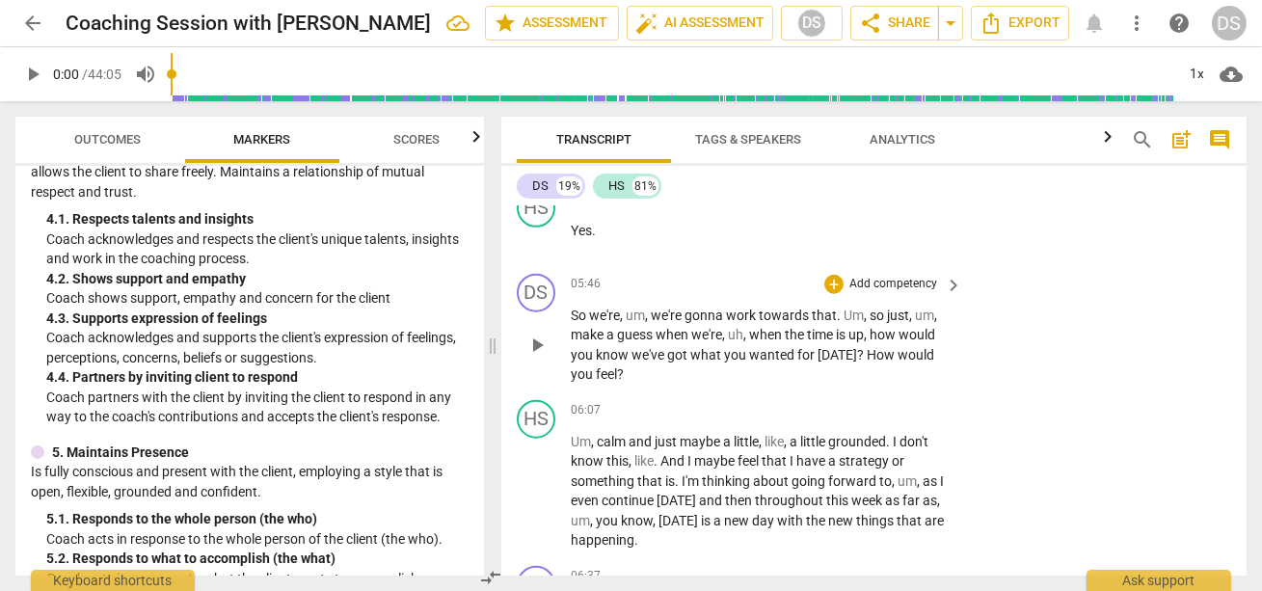
scroll to position [3572, 0]
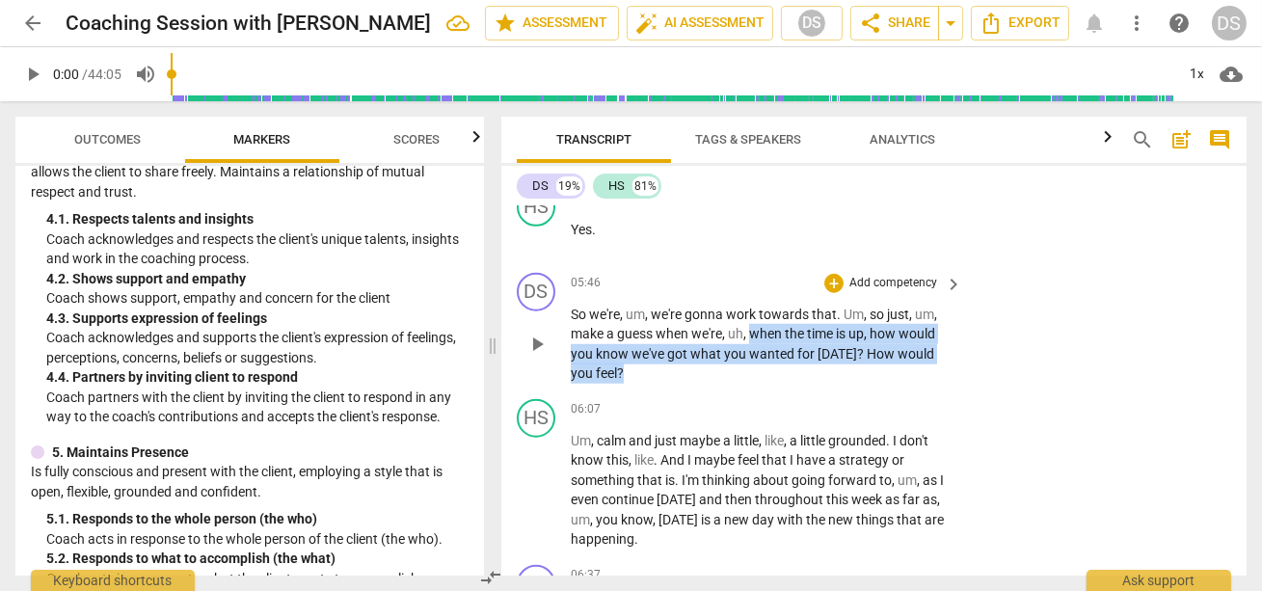
drag, startPoint x: 752, startPoint y: 308, endPoint x: 865, endPoint y: 343, distance: 118.3
click at [865, 343] on p "So we're , um , we're gonna work towards that . Um , so just , um , make a gues…" at bounding box center [762, 344] width 382 height 79
click at [848, 275] on p "Add competency" at bounding box center [894, 283] width 92 height 17
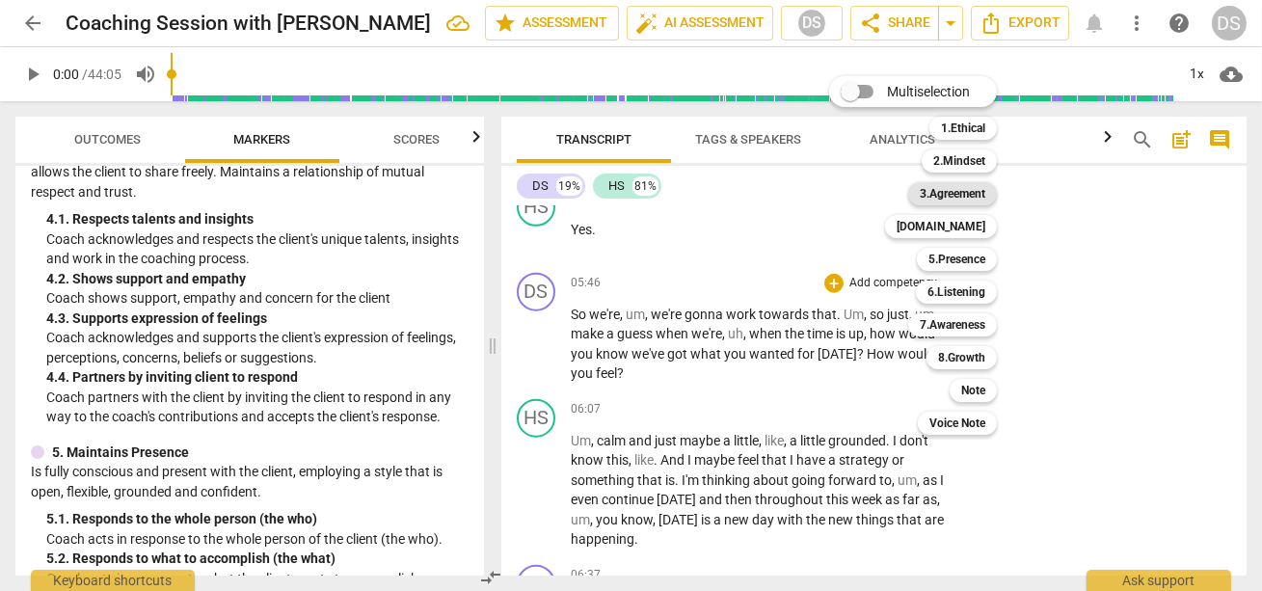
click at [964, 192] on b "3.Agreement" at bounding box center [953, 193] width 66 height 23
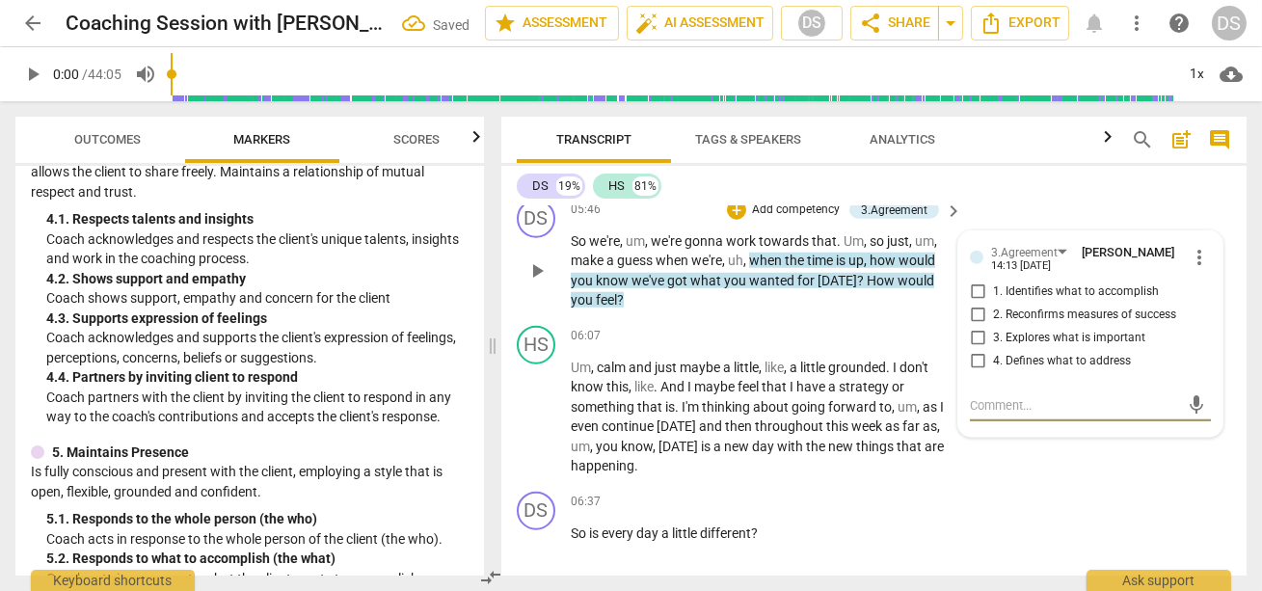
scroll to position [3646, 0]
click at [972, 303] on input "2. Reconfirms measures of success" at bounding box center [977, 314] width 31 height 23
checkbox input "true"
click at [970, 280] on input "1. Identifies what to accomplish" at bounding box center [977, 291] width 31 height 23
checkbox input "true"
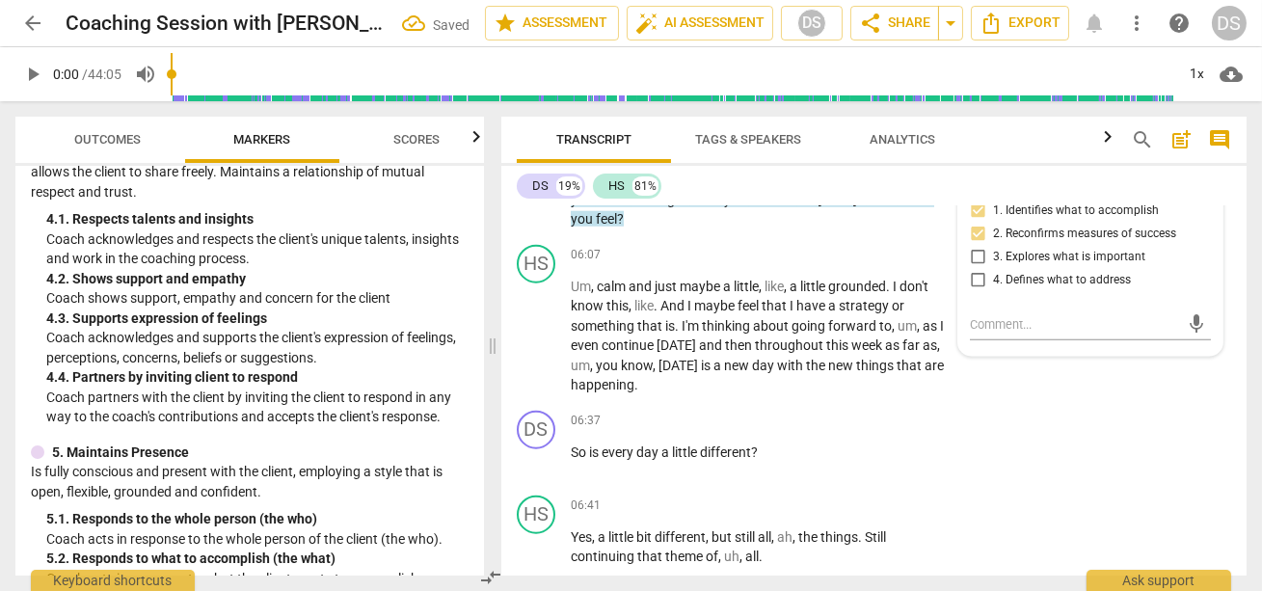
scroll to position [3728, 0]
click at [776, 336] on span "throughout" at bounding box center [790, 343] width 71 height 15
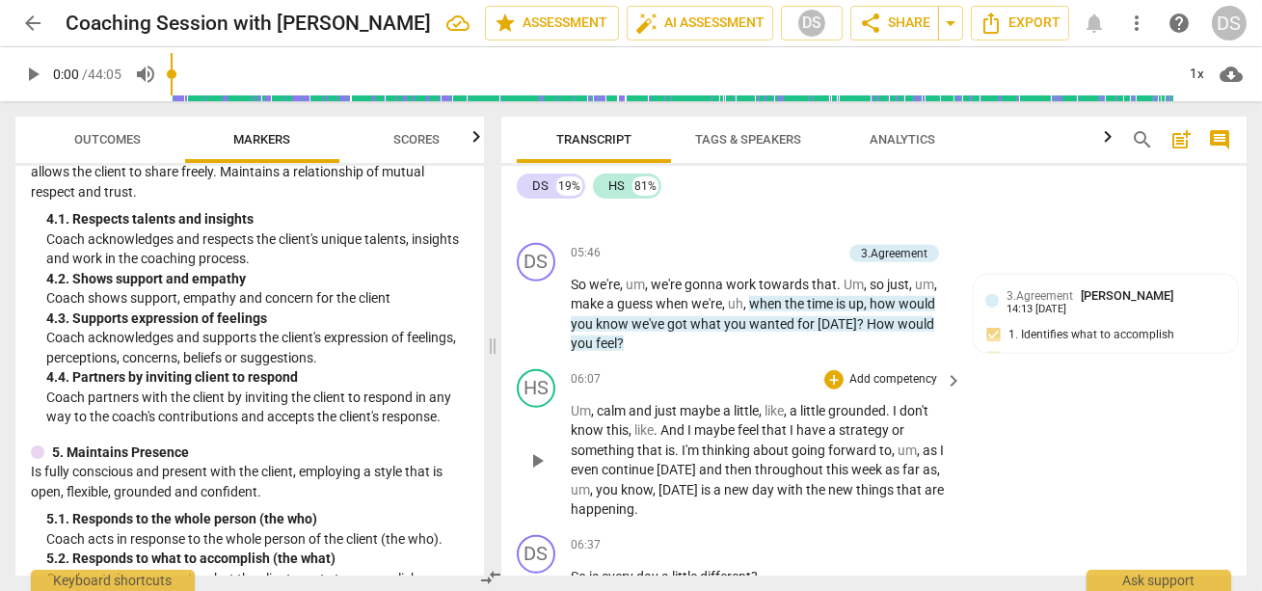
scroll to position [3599, 0]
